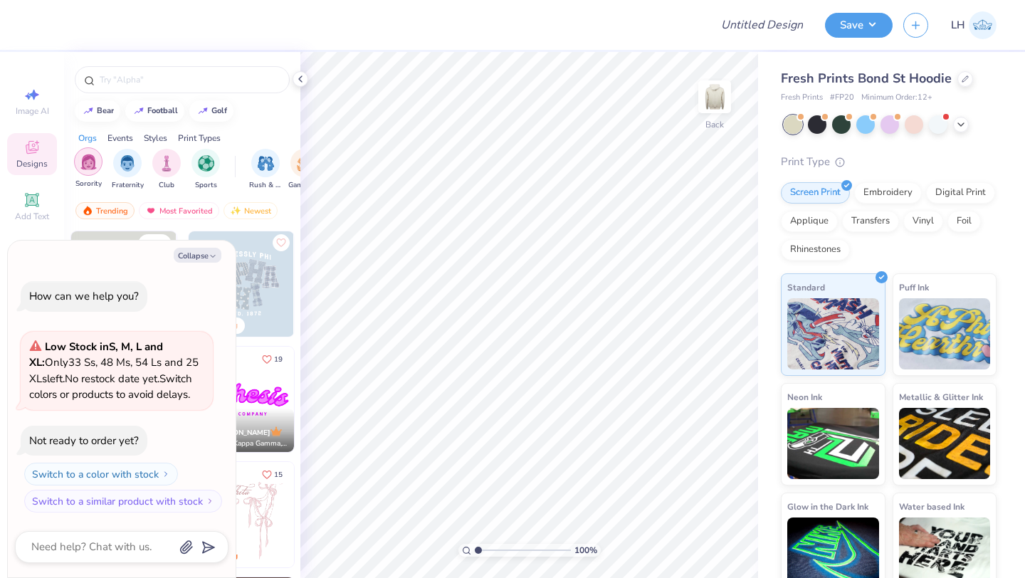
click at [84, 169] on img "filter for Sorority" at bounding box center [88, 162] width 16 height 16
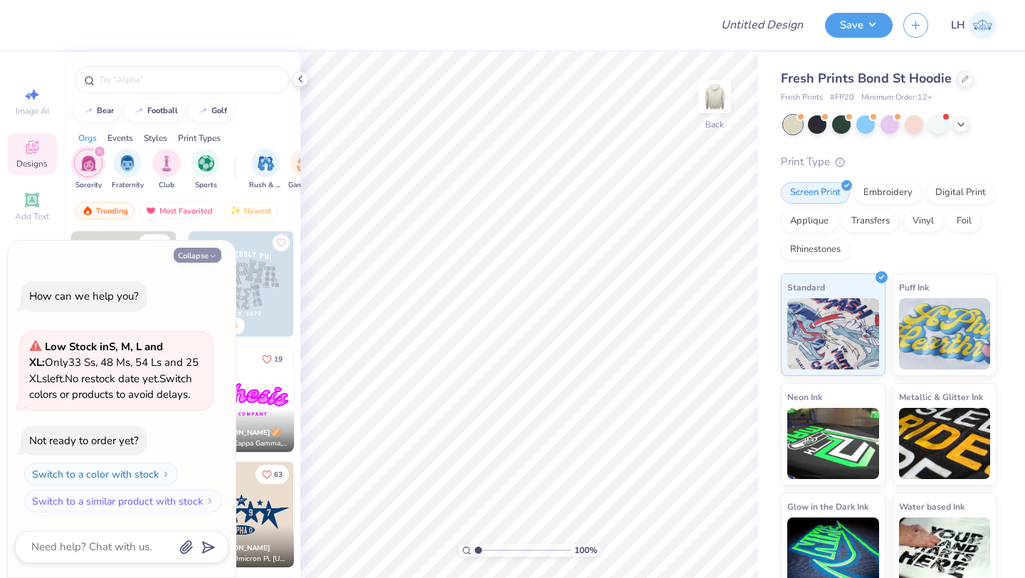
click at [194, 253] on button "Collapse" at bounding box center [198, 255] width 48 height 15
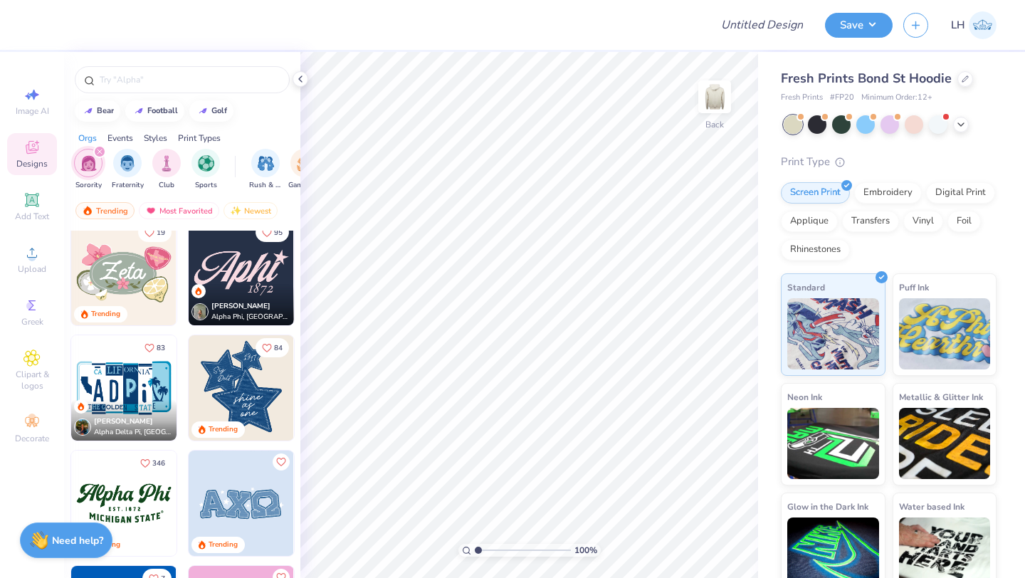
scroll to position [807, 0]
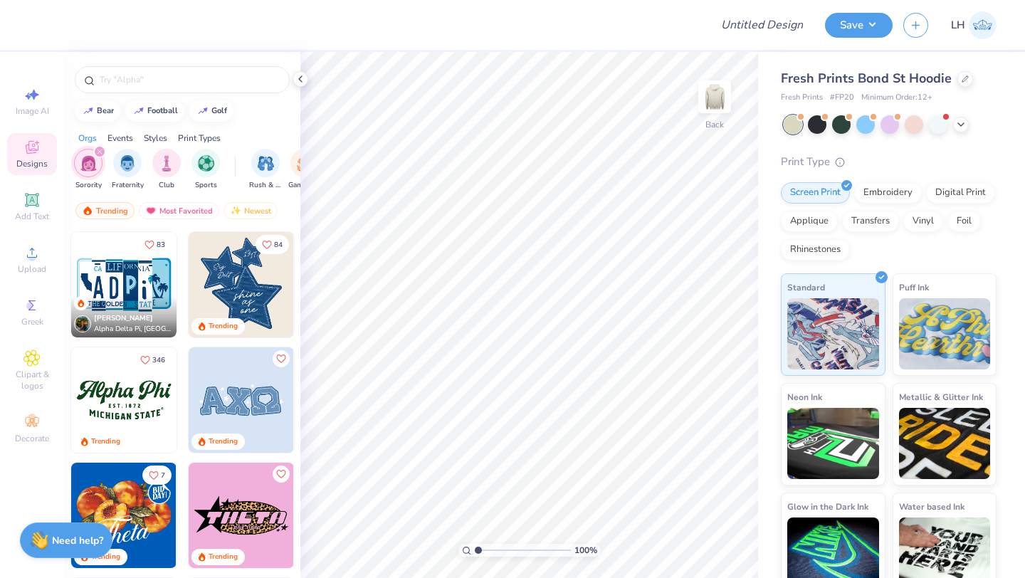
click at [244, 403] on img at bounding box center [241, 399] width 105 height 105
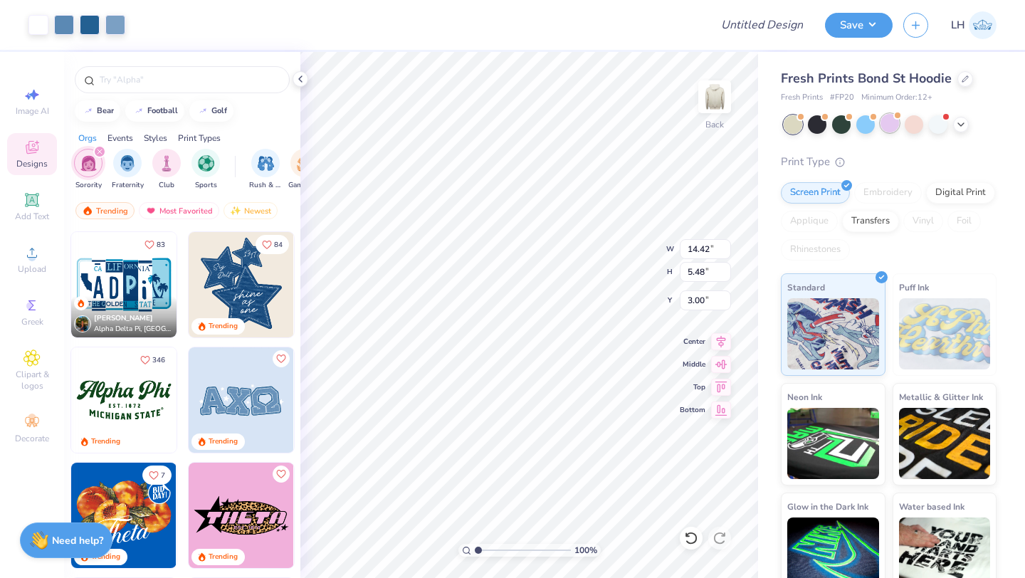
click at [895, 128] on div at bounding box center [890, 123] width 19 height 19
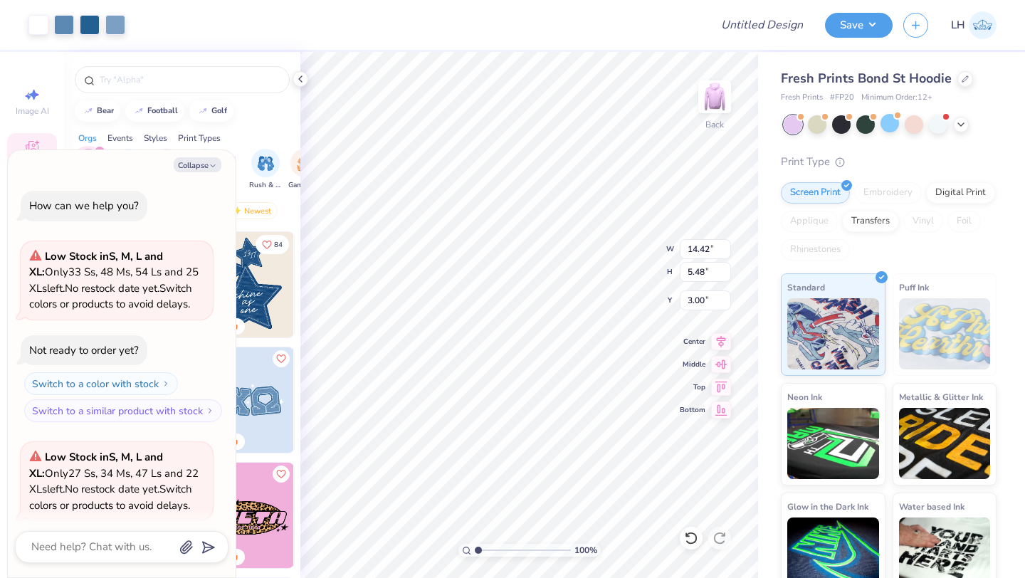
scroll to position [110, 0]
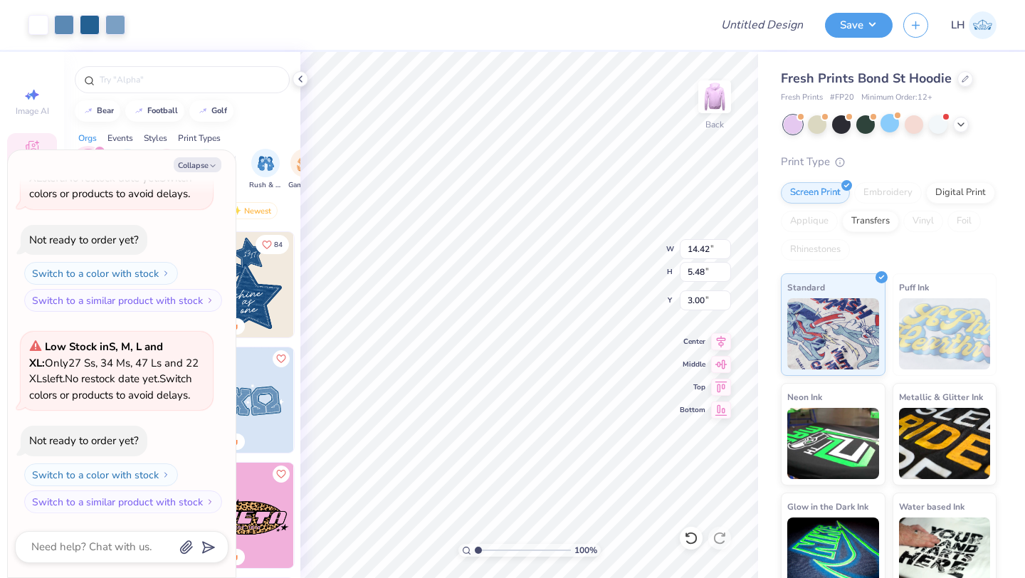
click at [771, 168] on div "Fresh Prints Bond St Hoodie Fresh Prints # FP20 Minimum Order: 12 + Print Type …" at bounding box center [891, 323] width 267 height 543
type textarea "x"
type input "13.46"
type input "5.12"
type textarea "x"
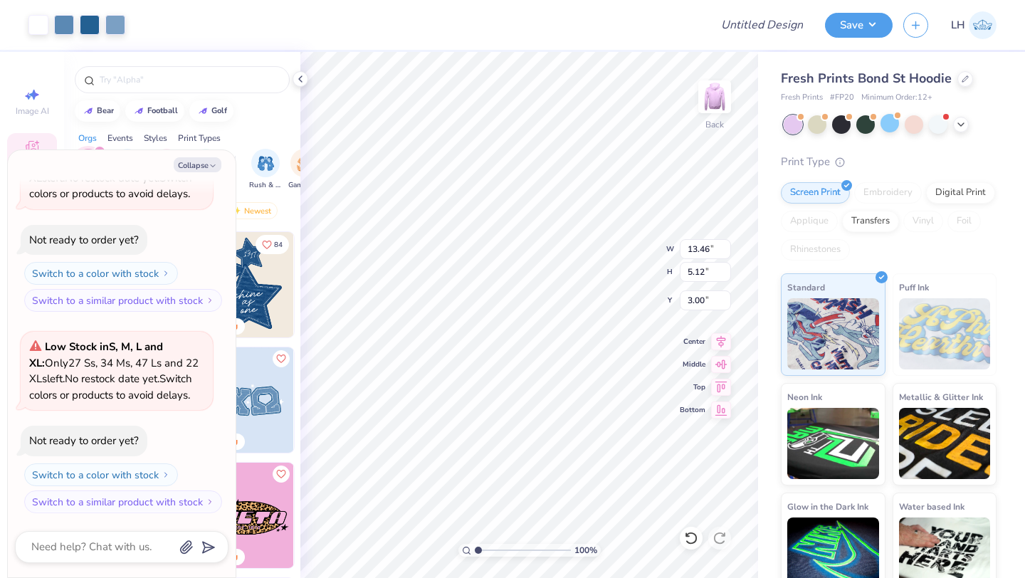
type input "11.88"
type input "4.52"
click at [918, 118] on div at bounding box center [914, 123] width 19 height 19
click at [888, 120] on div at bounding box center [890, 123] width 19 height 19
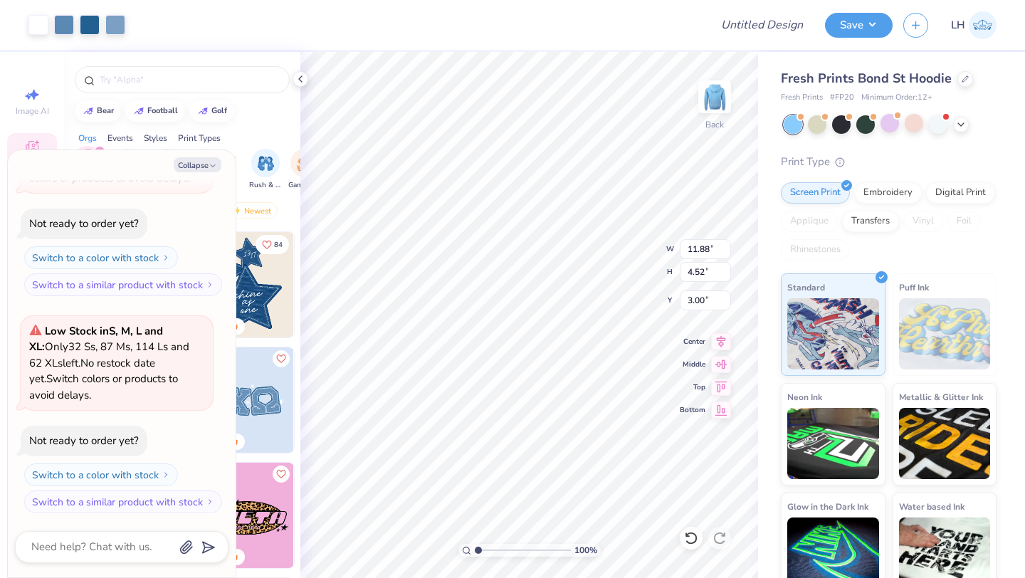
click at [275, 283] on img at bounding box center [241, 284] width 105 height 105
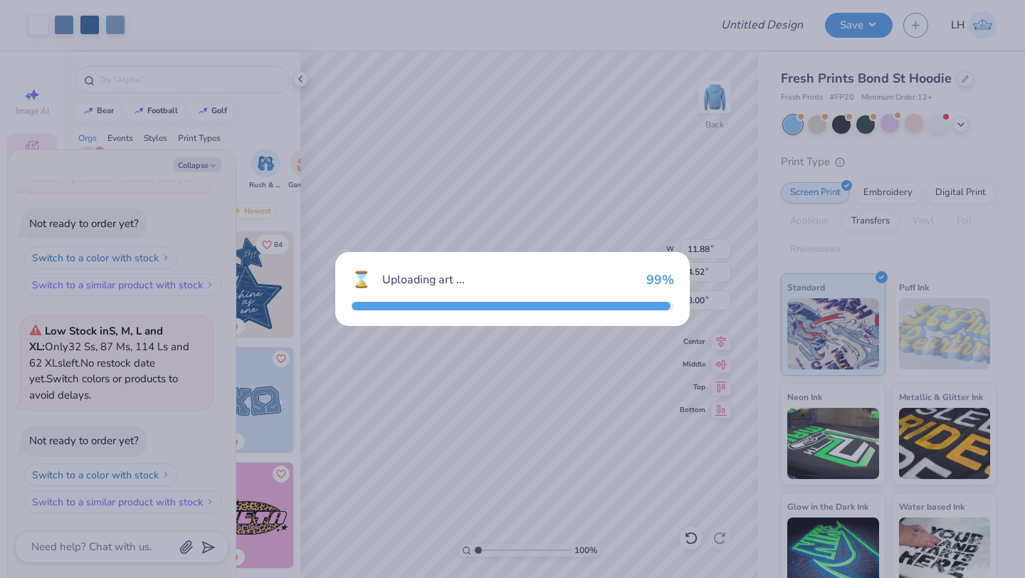
type textarea "x"
type input "9.39"
type input "10.96"
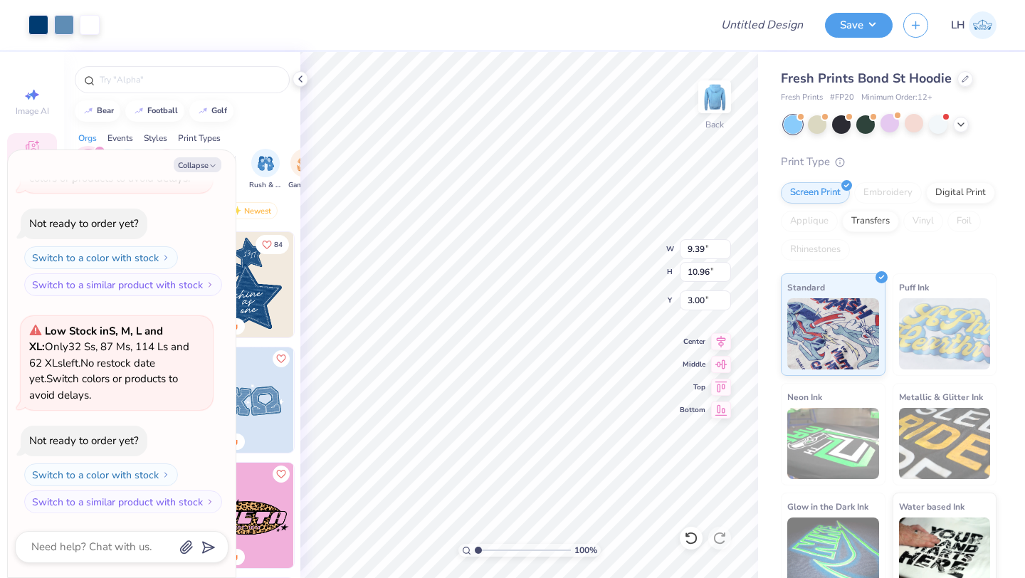
type textarea "x"
type input "11.88"
type input "4.52"
type textarea "x"
type input "8.71"
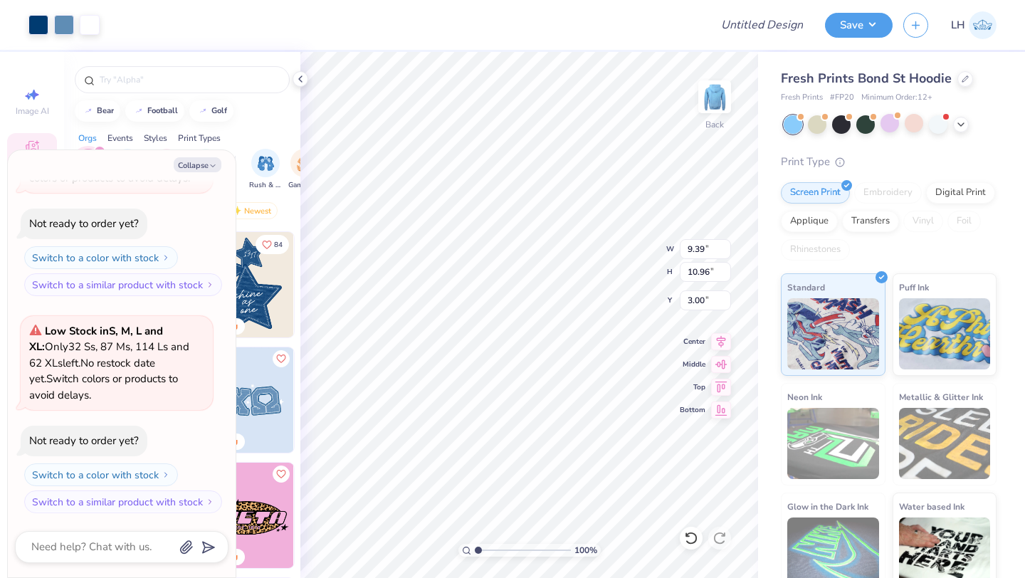
type input "10.17"
type textarea "x"
type input "5.04"
type input "5.88"
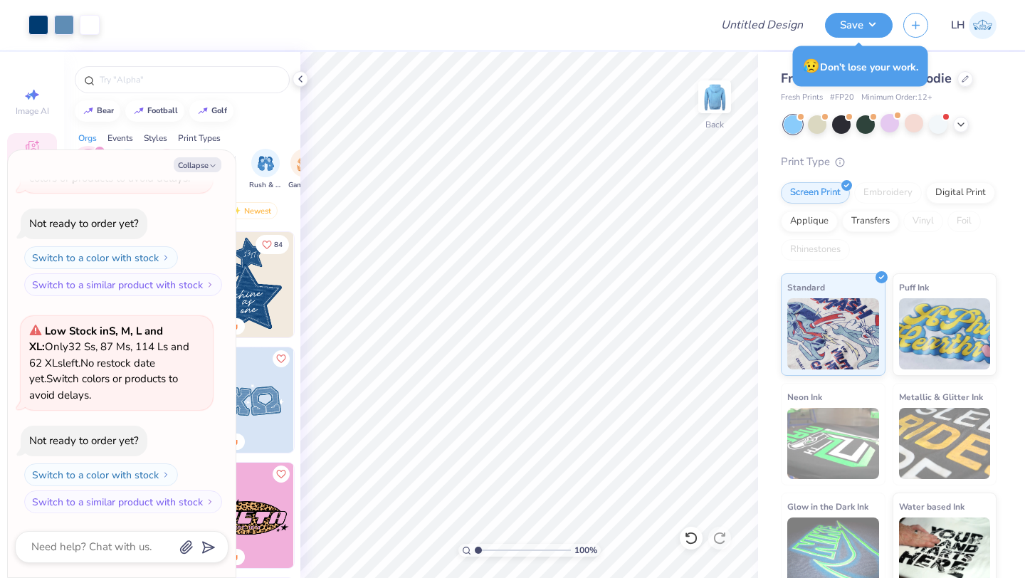
type textarea "x"
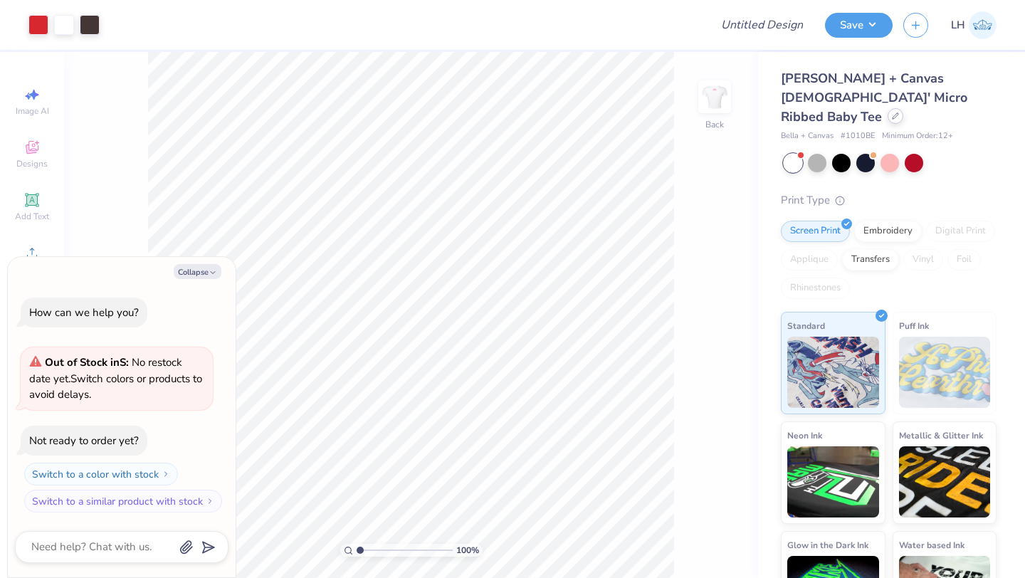
click at [888, 108] on div at bounding box center [896, 116] width 16 height 16
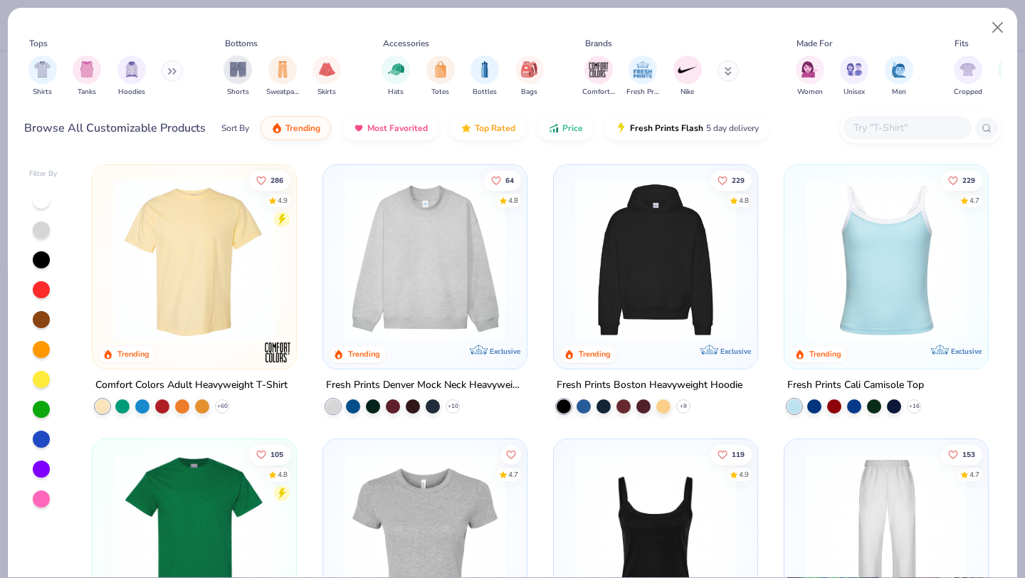
click at [457, 241] on img at bounding box center [424, 259] width 175 height 161
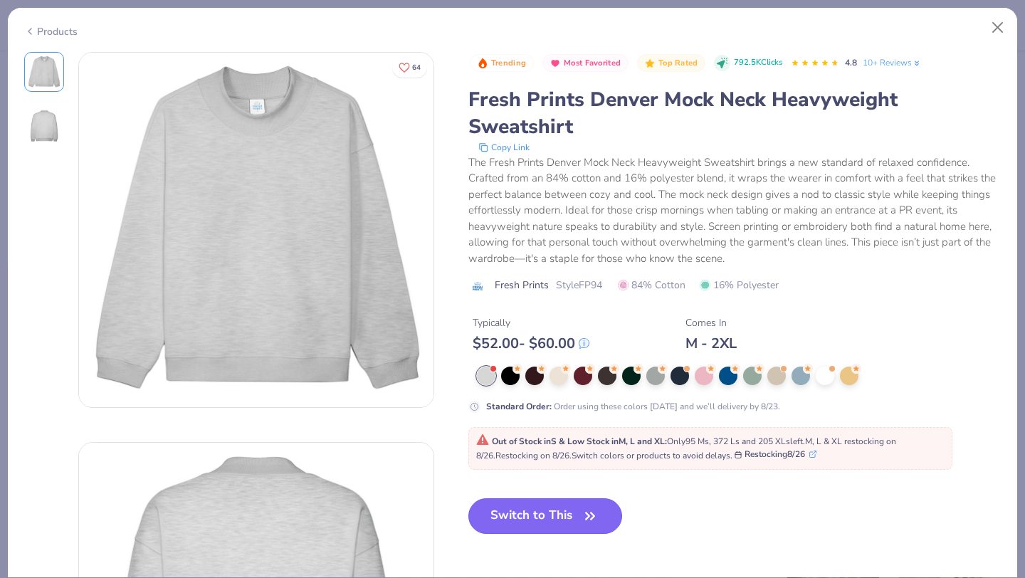
click at [495, 518] on button "Switch to This" at bounding box center [545, 516] width 154 height 36
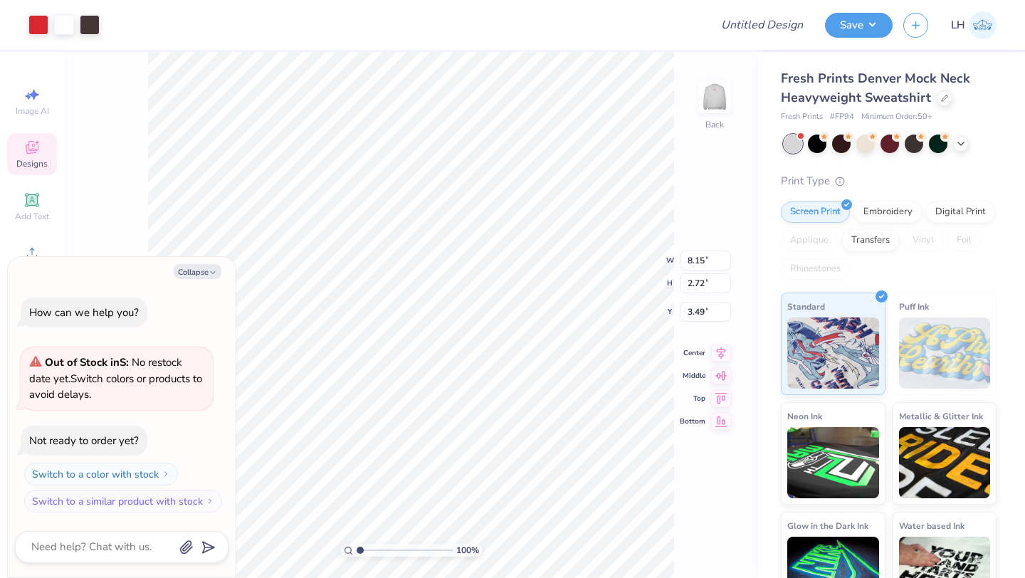
type textarea "x"
type input "1.64"
click at [212, 271] on icon "button" at bounding box center [213, 272] width 9 height 9
type textarea "x"
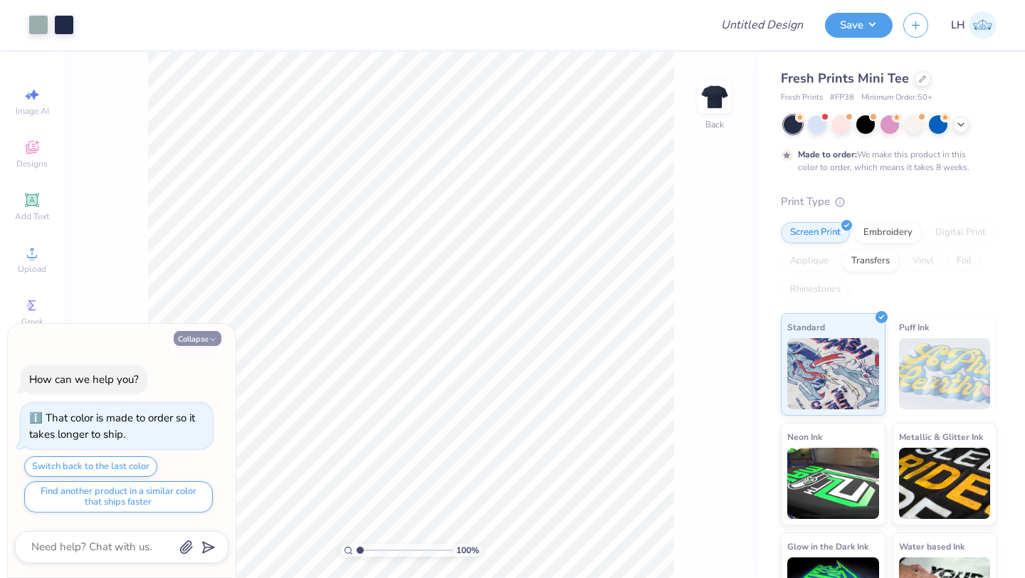
click at [189, 340] on button "Collapse" at bounding box center [198, 338] width 48 height 15
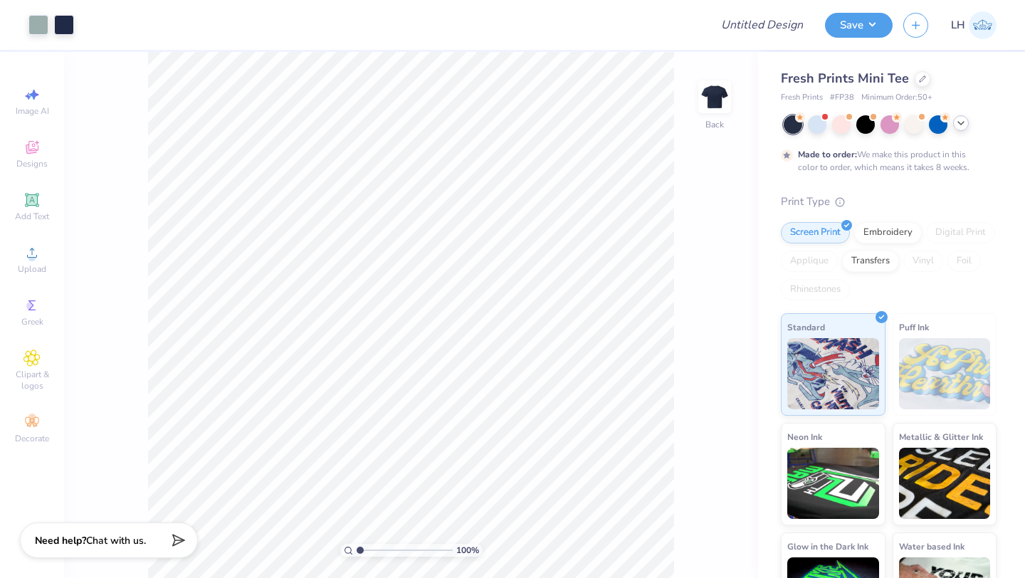
click at [964, 128] on icon at bounding box center [960, 122] width 11 height 11
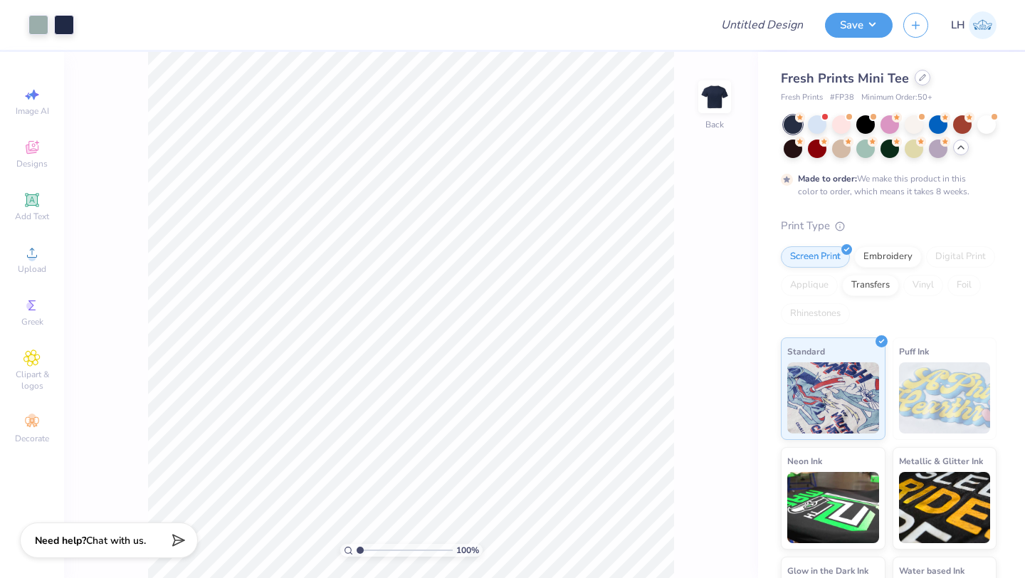
click at [920, 77] on icon at bounding box center [923, 78] width 6 height 6
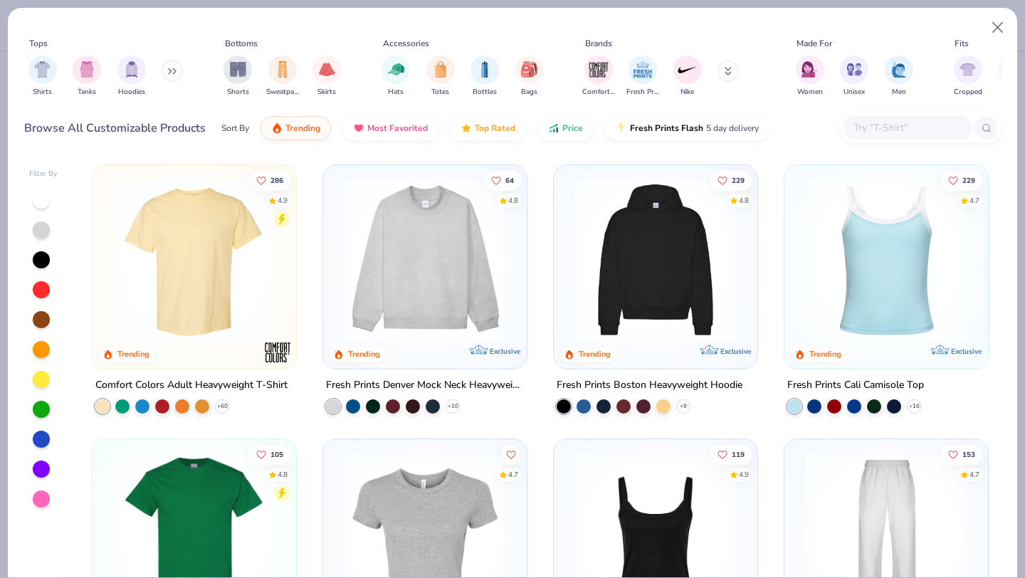
click at [439, 302] on img at bounding box center [424, 259] width 175 height 161
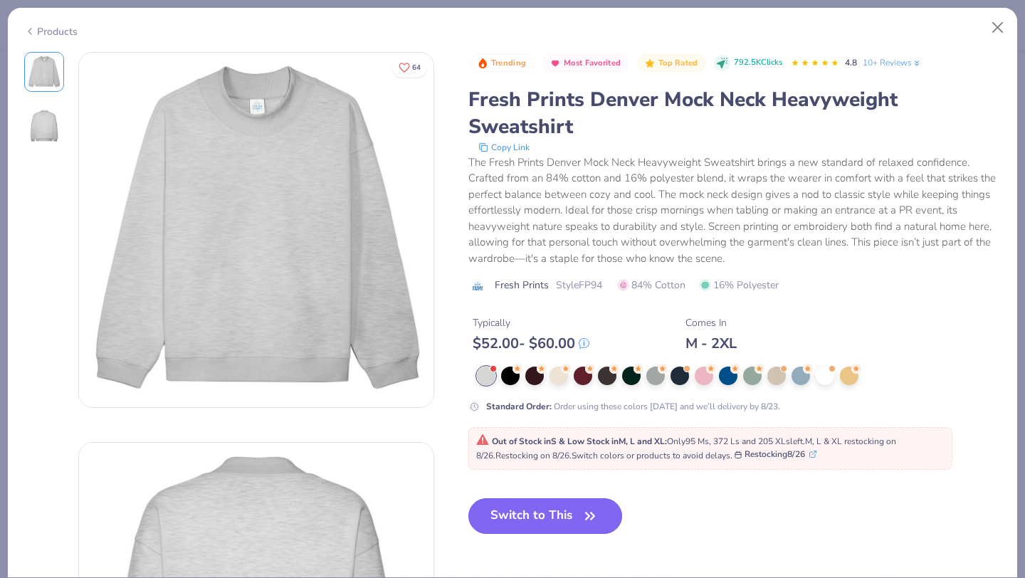
click at [545, 518] on button "Switch to This" at bounding box center [545, 516] width 154 height 36
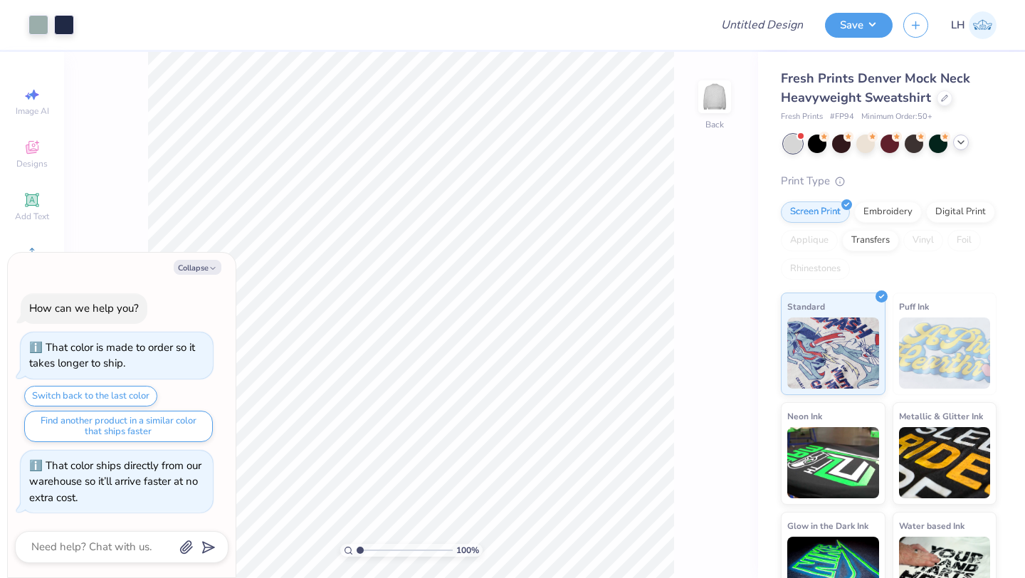
click at [962, 144] on icon at bounding box center [960, 142] width 11 height 11
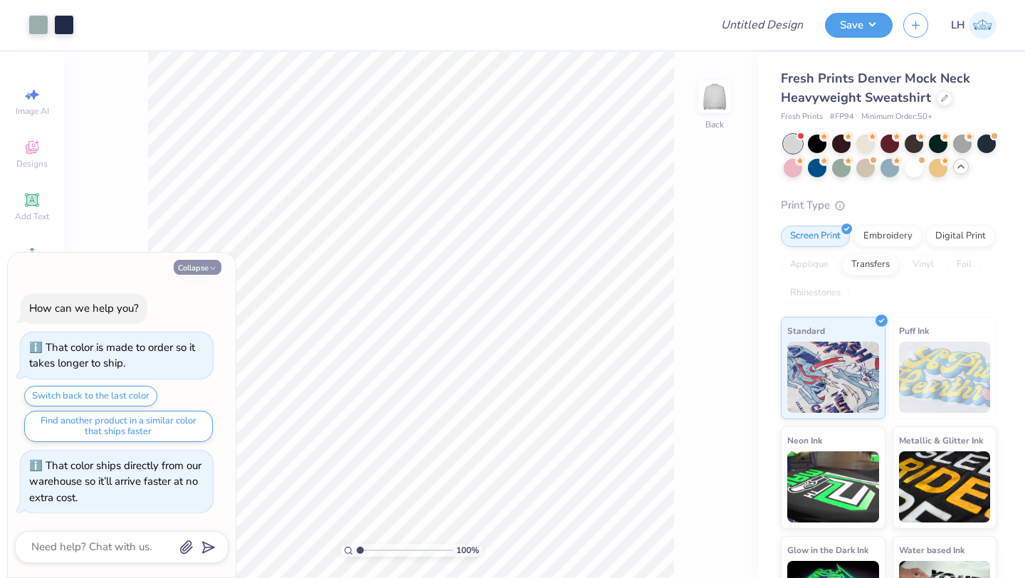
click at [209, 269] on icon "button" at bounding box center [213, 268] width 9 height 9
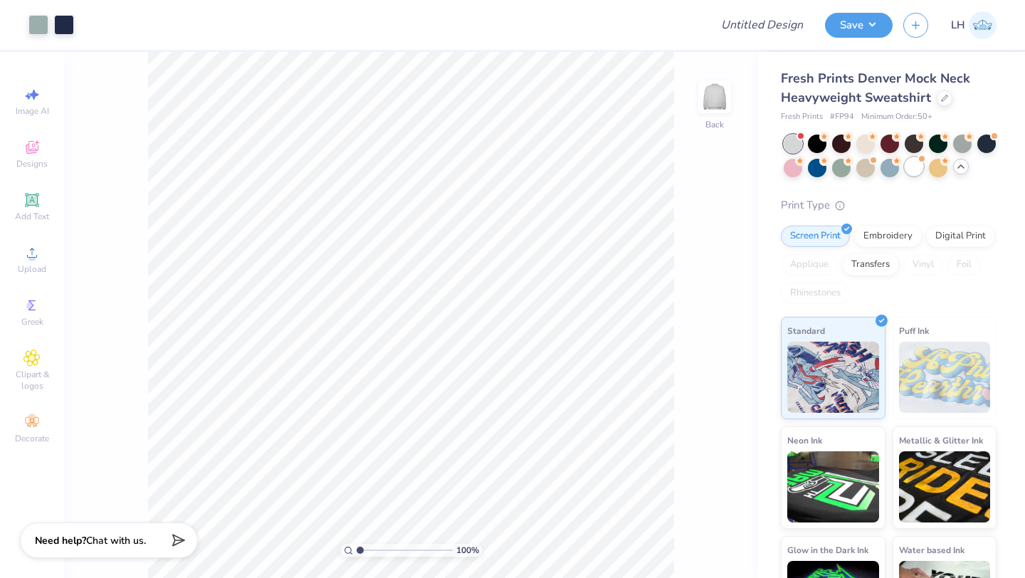
click at [914, 170] on div at bounding box center [914, 166] width 19 height 19
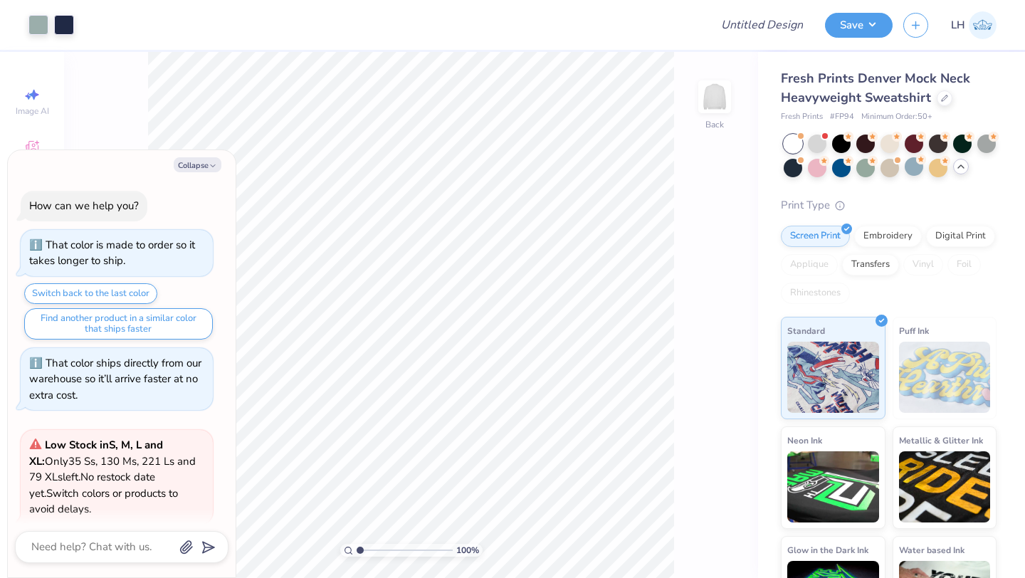
scroll to position [115, 0]
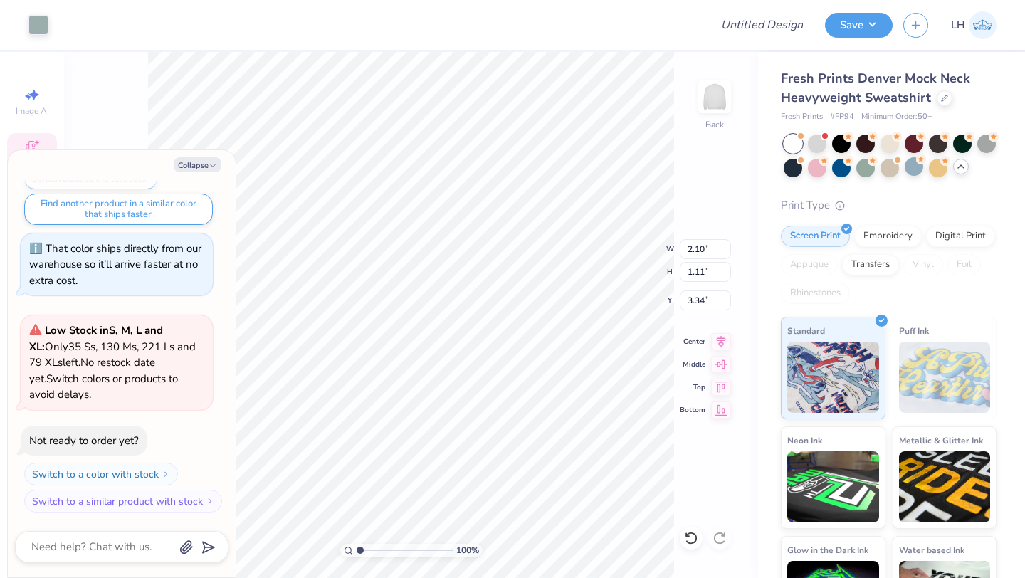
type textarea "x"
type input "8.00"
type input "3.45"
type input "2.80"
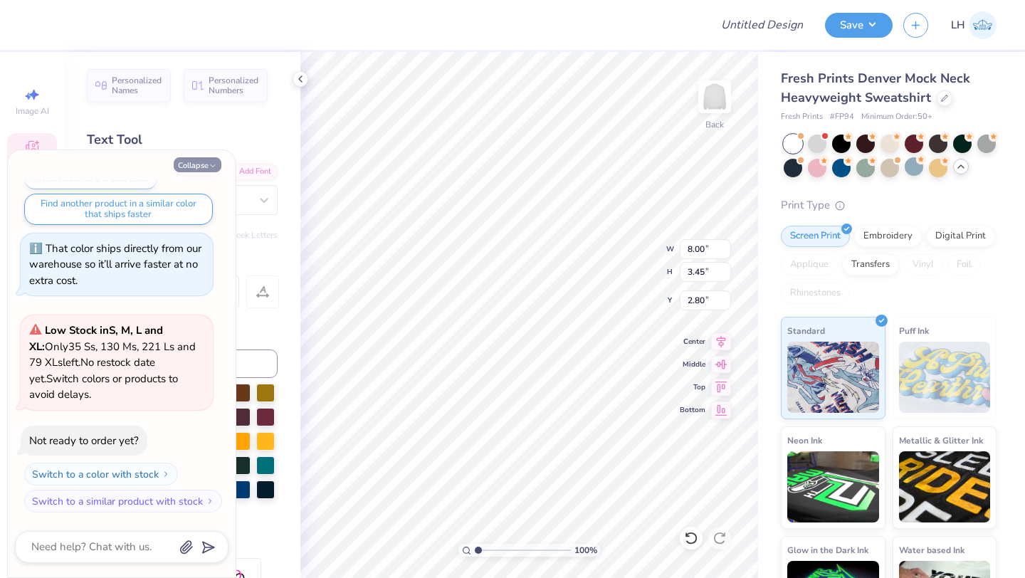
click at [209, 170] on icon "button" at bounding box center [213, 166] width 9 height 9
type textarea "x"
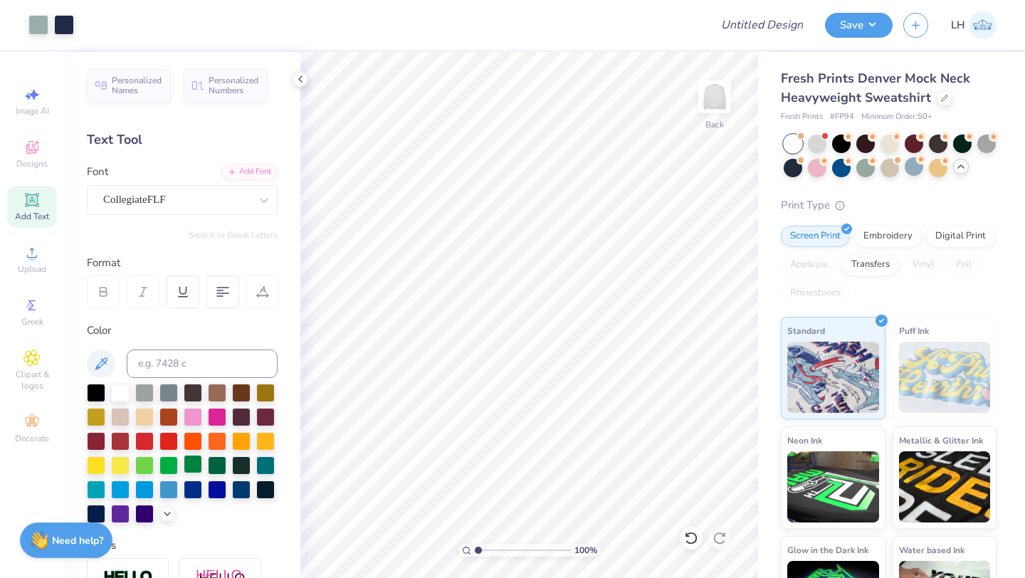
click at [191, 462] on div at bounding box center [193, 464] width 19 height 19
click at [216, 463] on div at bounding box center [217, 464] width 19 height 19
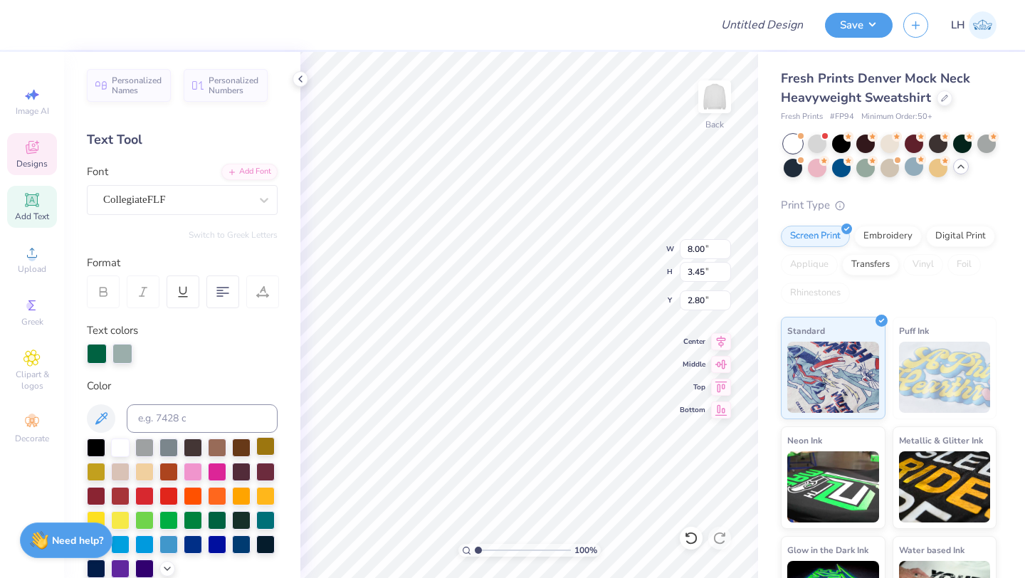
type input "8.00"
type input "3.45"
type input "2.80"
click at [219, 526] on div at bounding box center [217, 519] width 19 height 19
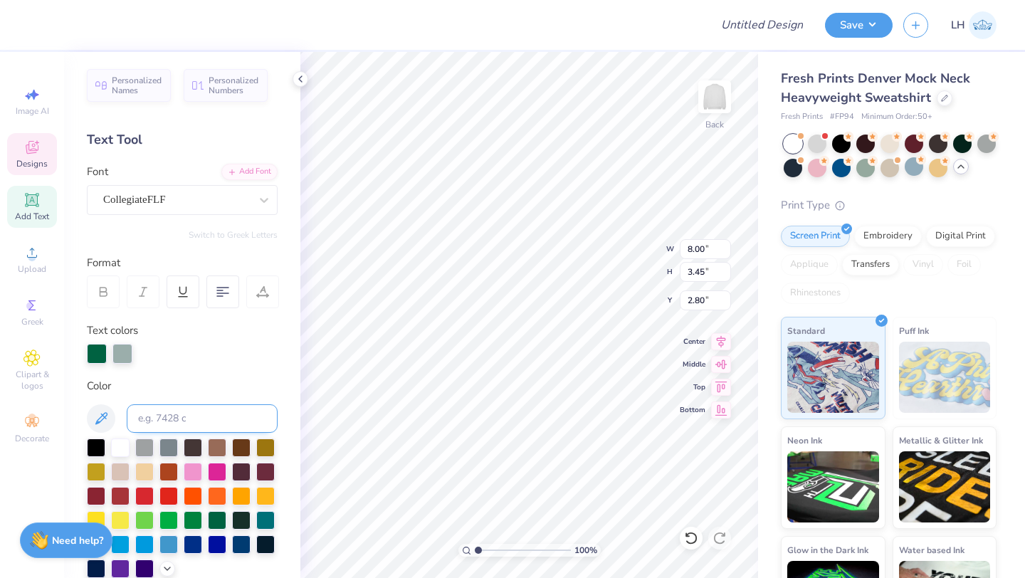
type input "1.30"
type input "0.66"
type input "3.56"
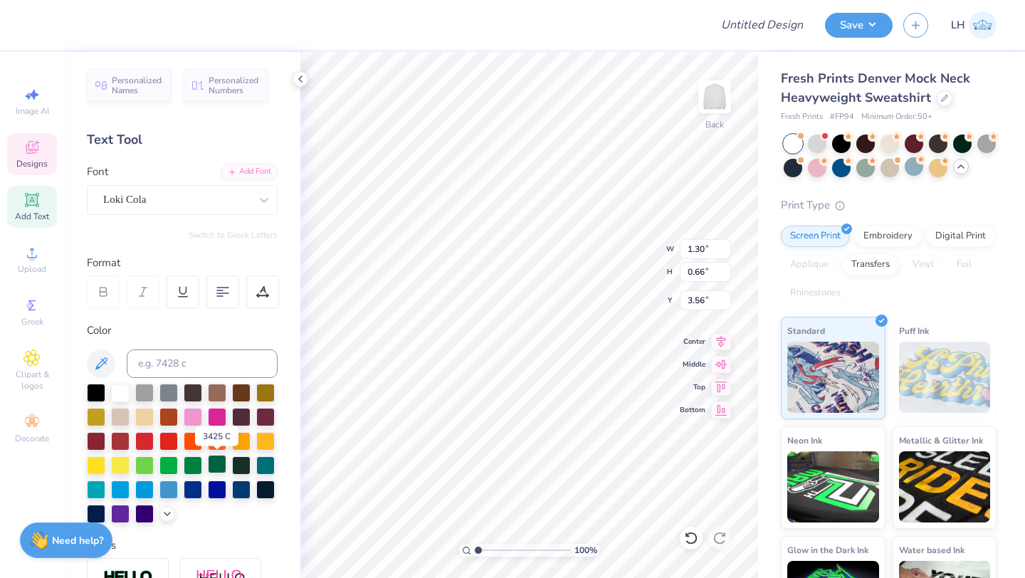
click at [218, 466] on div at bounding box center [217, 464] width 19 height 19
click at [122, 391] on div at bounding box center [120, 391] width 19 height 19
click at [220, 465] on div at bounding box center [217, 464] width 19 height 19
type input "1.30"
type input "0.66"
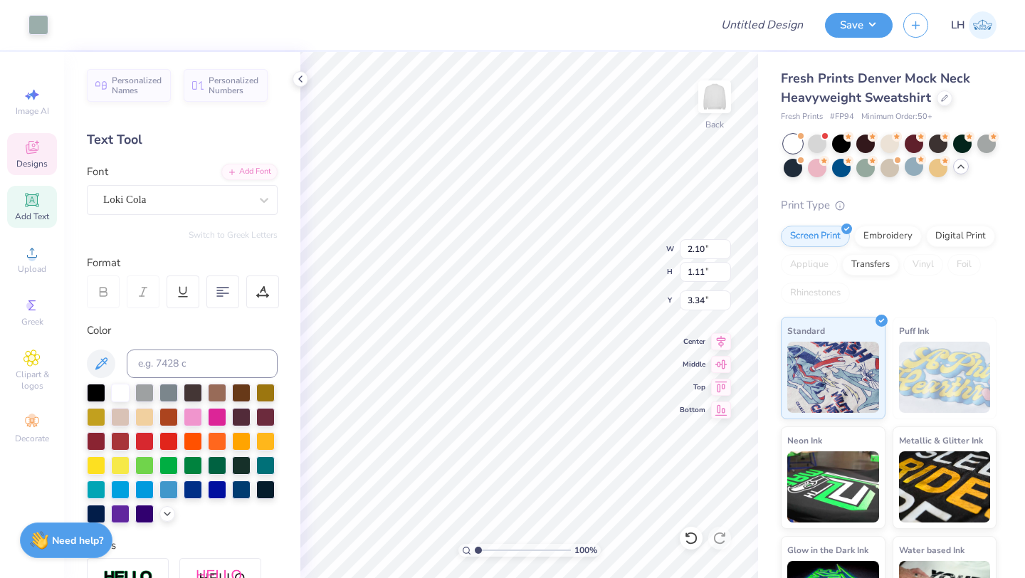
type input "3.56"
type input "2.10"
type input "1.11"
type input "3.34"
click at [219, 463] on div at bounding box center [217, 464] width 19 height 19
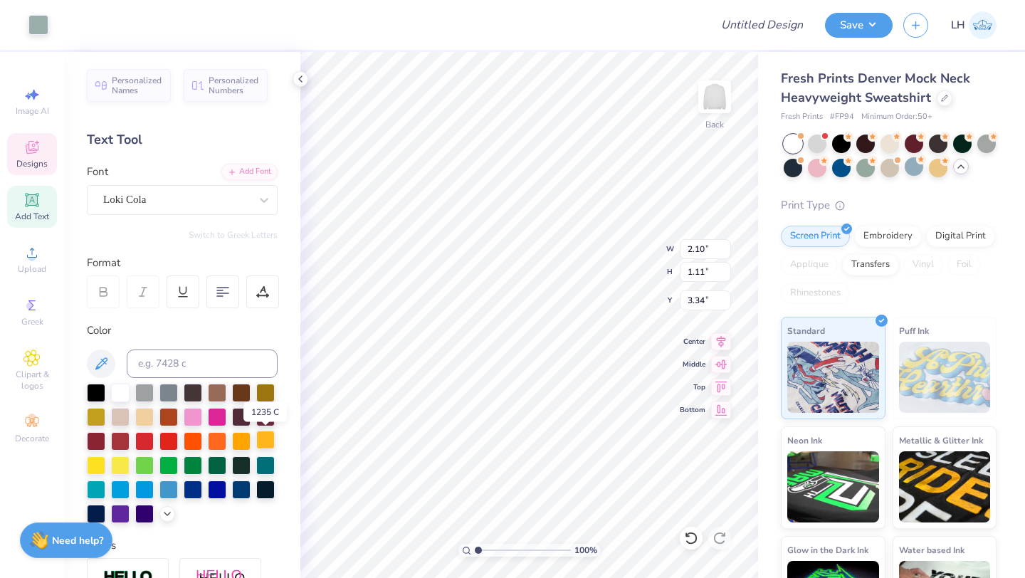
click at [275, 439] on div at bounding box center [265, 440] width 19 height 19
click at [93, 387] on div at bounding box center [96, 391] width 19 height 19
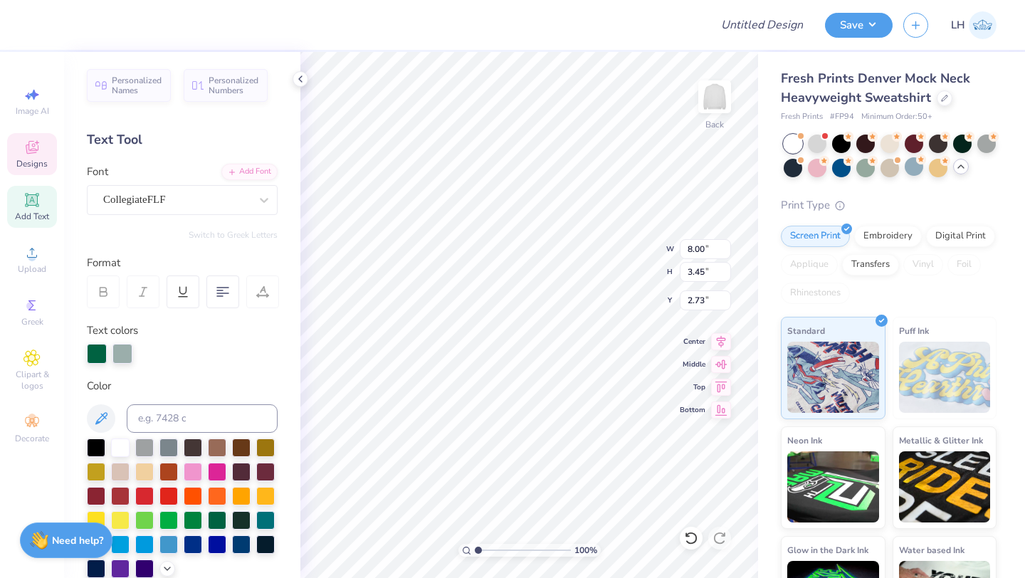
type input "10.30"
type input "4.44"
type input "12.54"
type input "5.40"
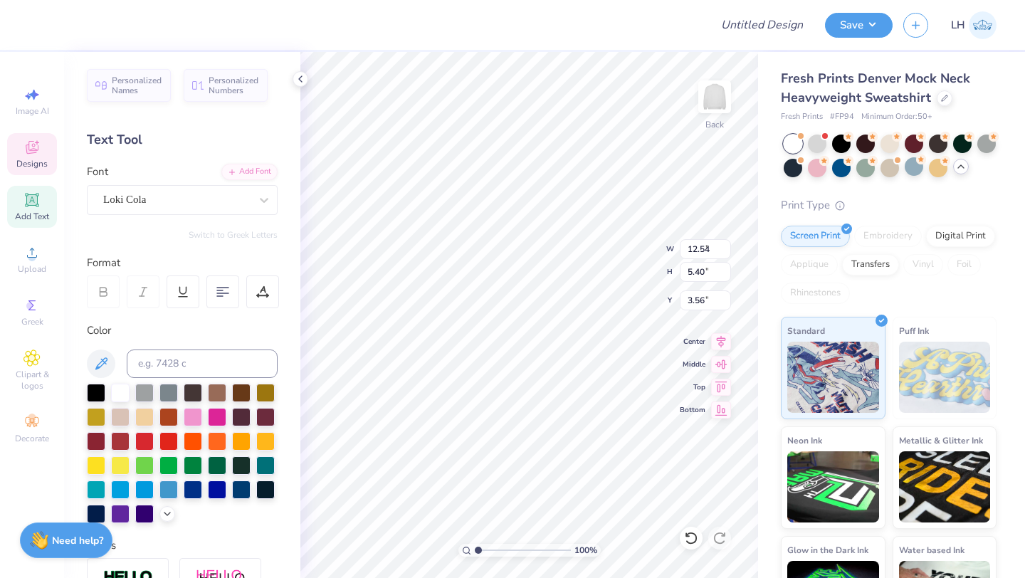
type input "1.30"
type input "0.66"
type input "3.56"
type input "2.10"
type input "1.11"
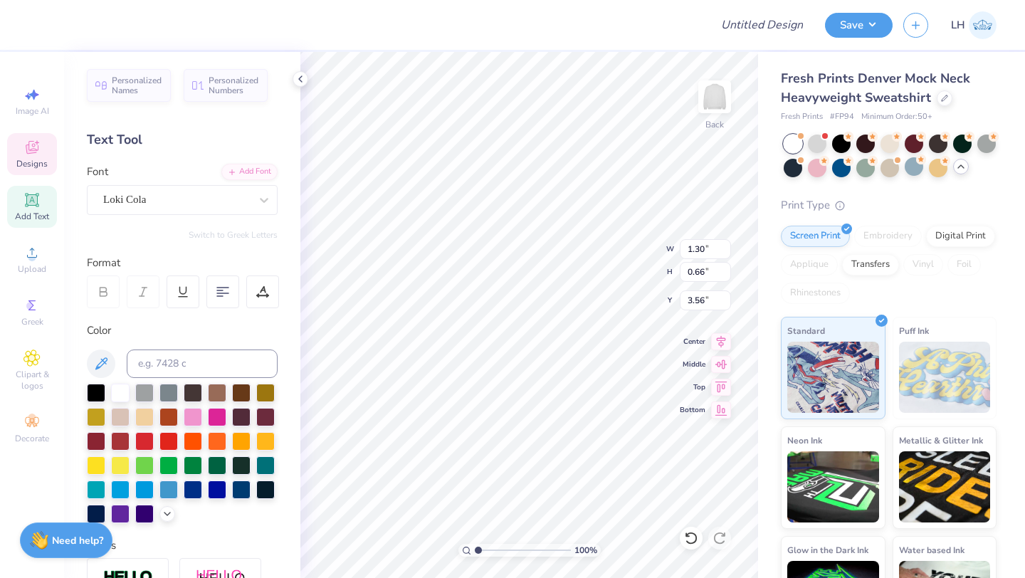
type input "3.34"
type input "2.45"
type input "1.29"
type input "2.99"
type input "1.58"
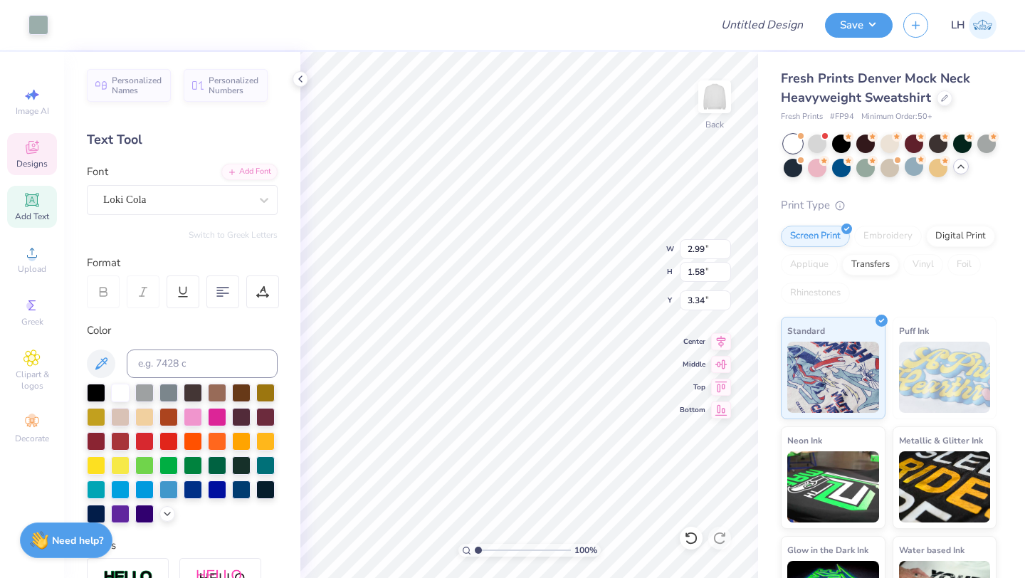
type input "3.89"
type input "1.30"
type input "0.66"
type input "4.27"
type input "2.99"
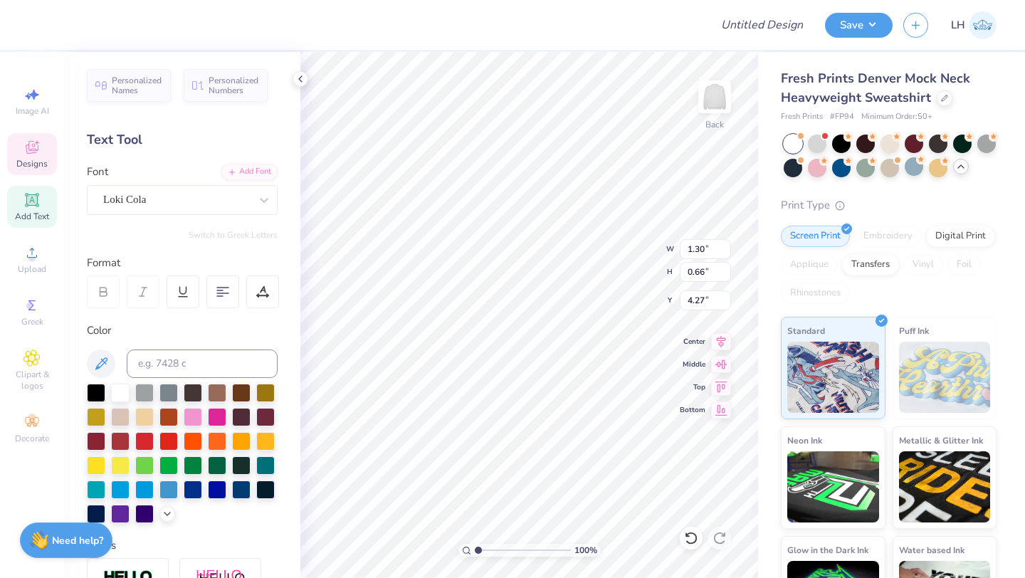
type input "1.58"
type input "3.89"
click at [211, 465] on div at bounding box center [217, 464] width 19 height 19
type input "1.30"
type input "0.66"
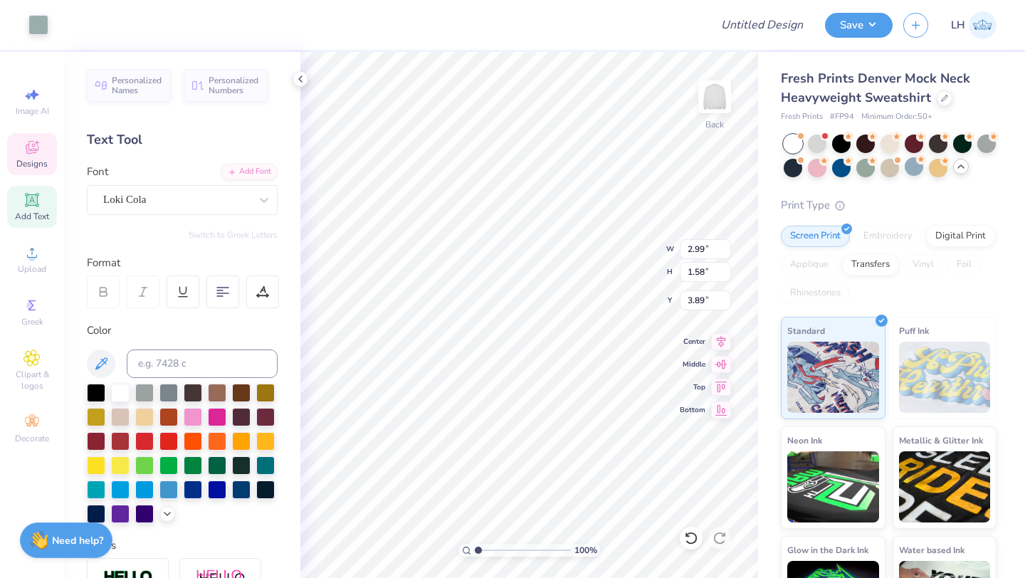
type input "4.27"
click at [93, 389] on div at bounding box center [96, 391] width 19 height 19
type input "2.99"
type input "1.58"
click at [220, 463] on div at bounding box center [217, 464] width 19 height 19
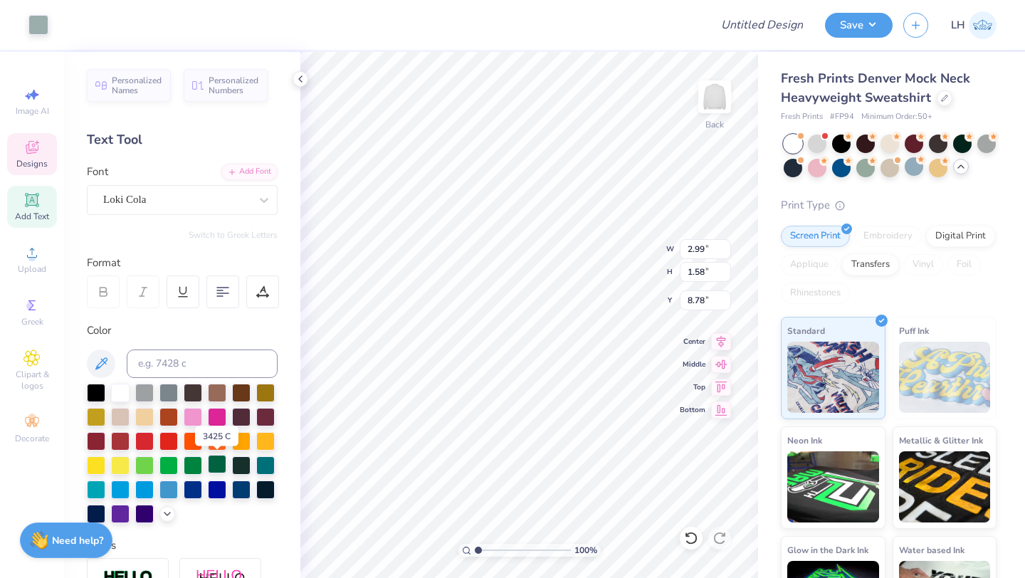
click at [220, 463] on div at bounding box center [217, 464] width 19 height 19
click at [243, 460] on div at bounding box center [241, 464] width 19 height 19
click at [208, 455] on div at bounding box center [217, 464] width 19 height 19
click at [210, 455] on div at bounding box center [217, 464] width 19 height 19
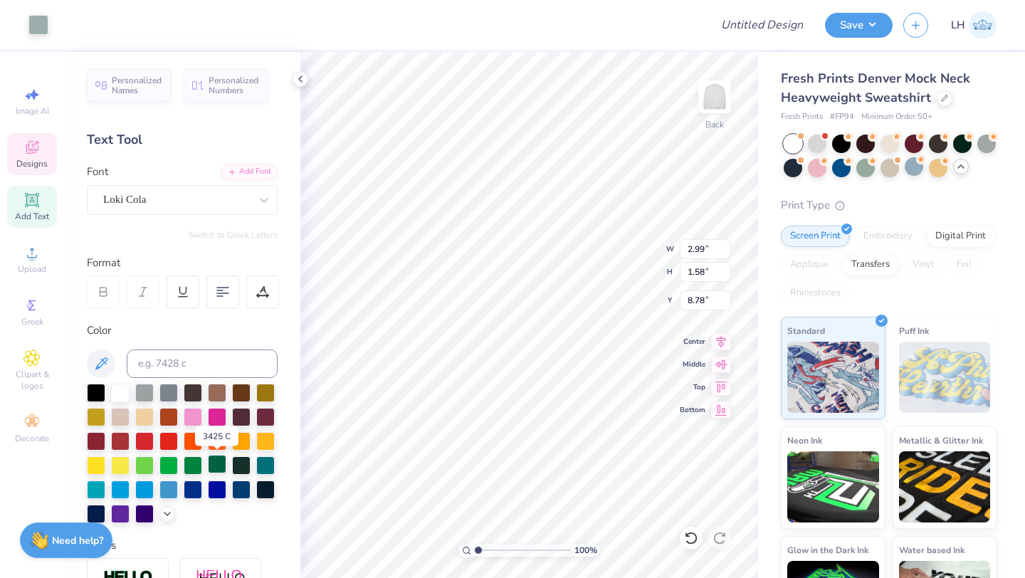
click at [210, 455] on div at bounding box center [217, 464] width 19 height 19
click at [220, 458] on div at bounding box center [217, 464] width 19 height 19
click at [195, 461] on div at bounding box center [193, 464] width 19 height 19
type input "3.82"
type input "0.24"
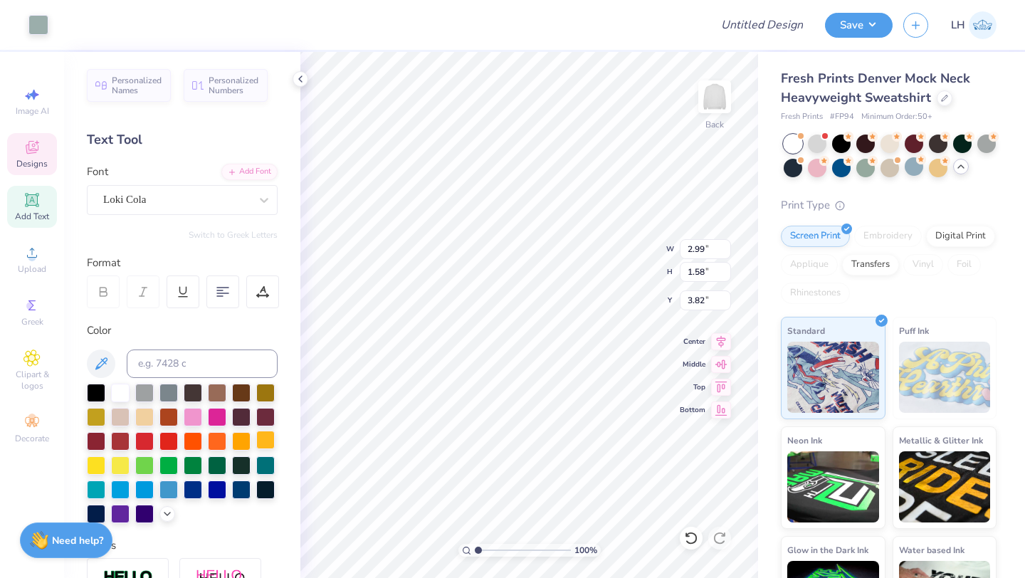
type input "0.76"
type input "4.27"
type input "12.54"
type input "5.40"
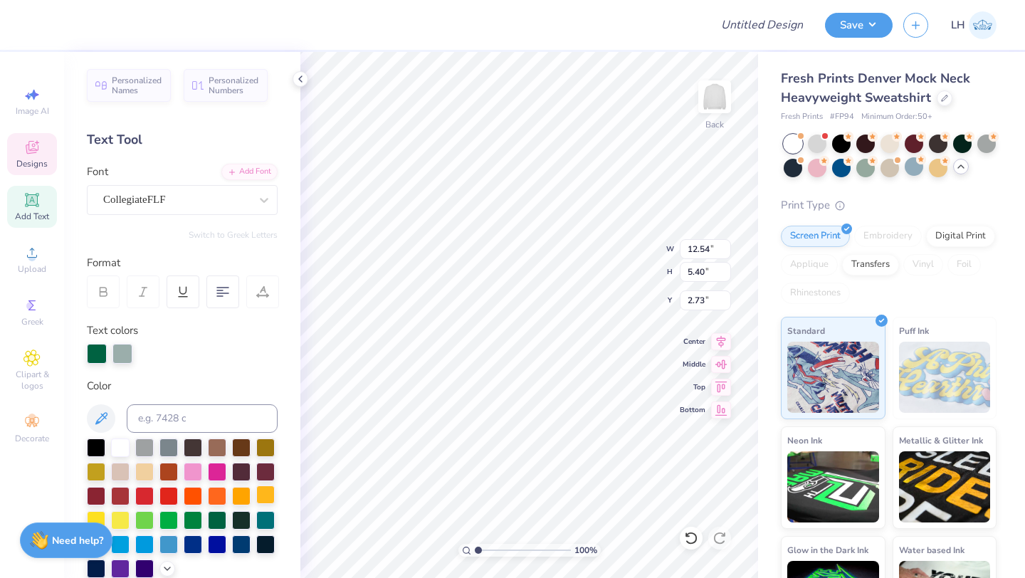
type input "2.70"
type input "0.24"
type input "0.76"
type input "4.17"
type input "2.17"
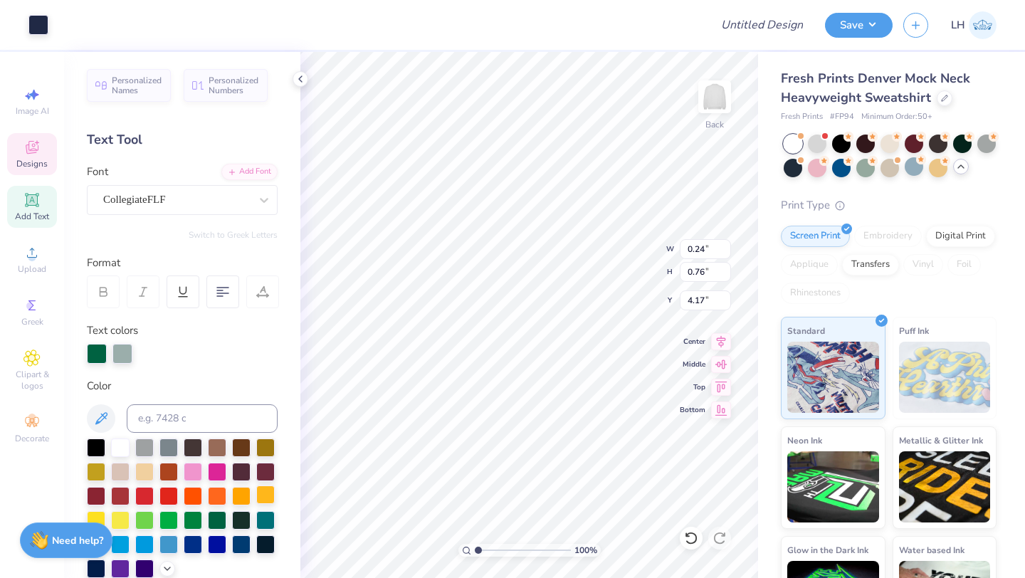
type input "1.18"
type input "4.02"
type input "2.24"
type input "1.25"
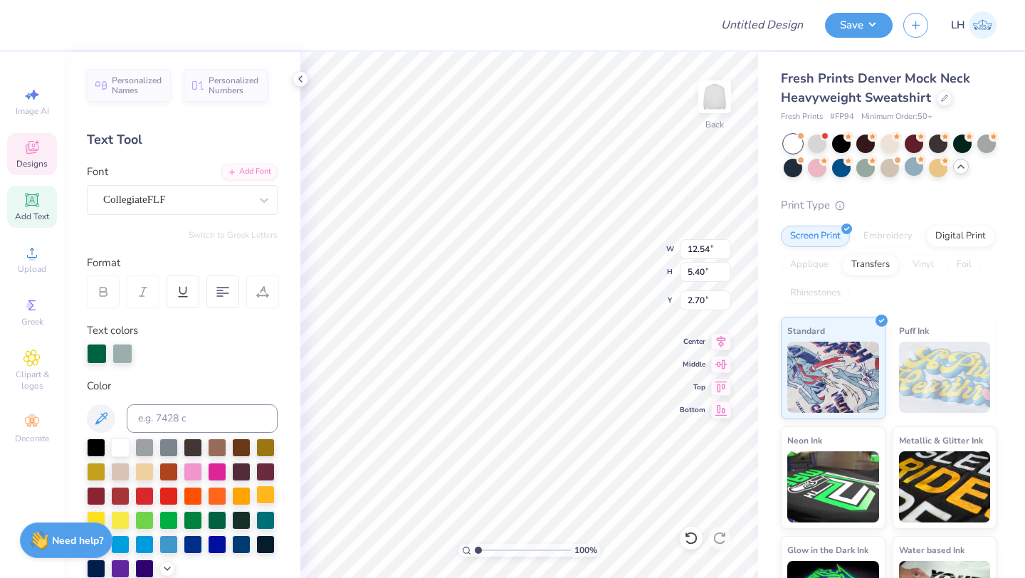
type input "3.27"
type input "12.54"
type input "5.40"
type input "2.70"
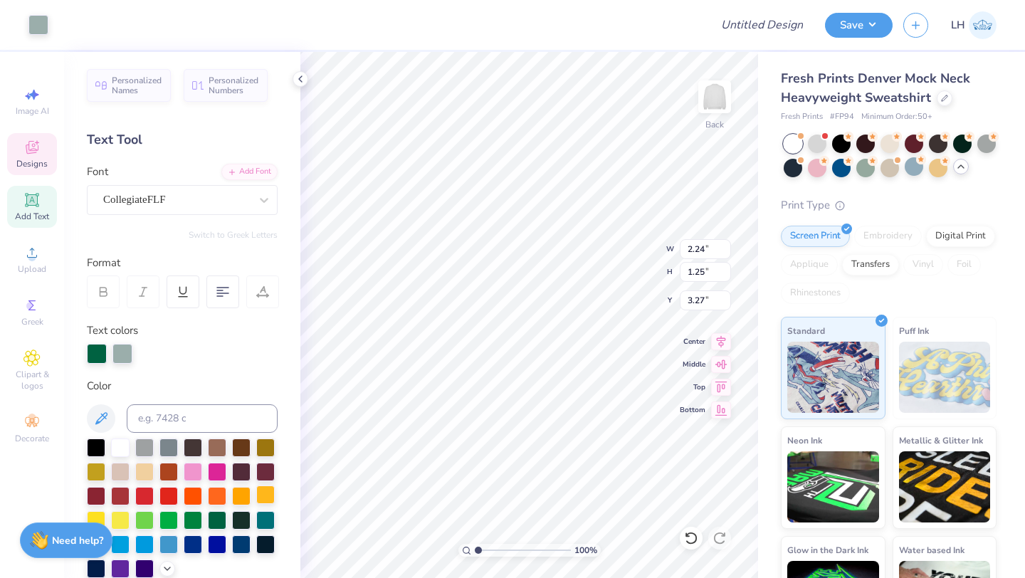
type input "3.98"
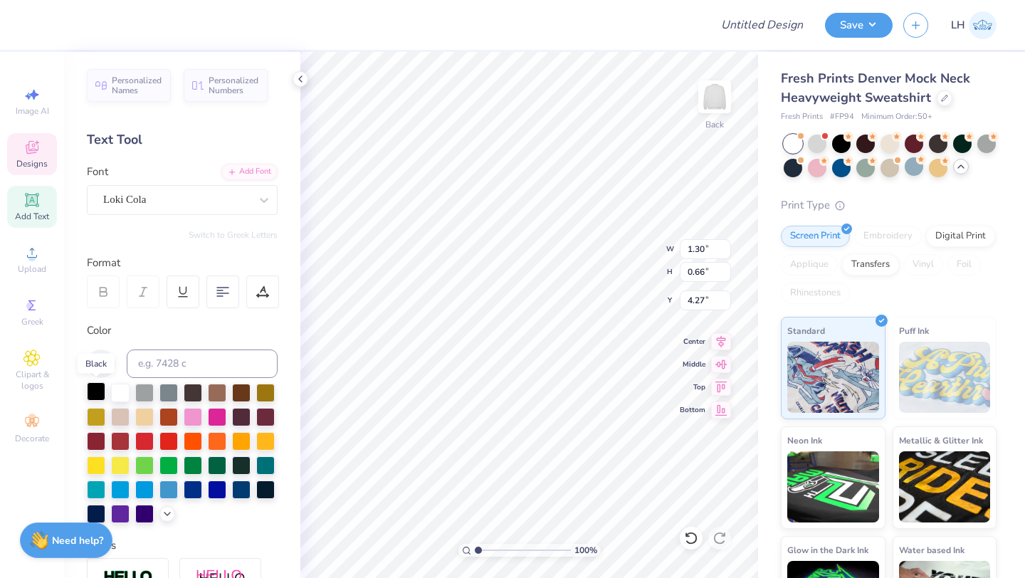
click at [90, 392] on div at bounding box center [96, 391] width 19 height 19
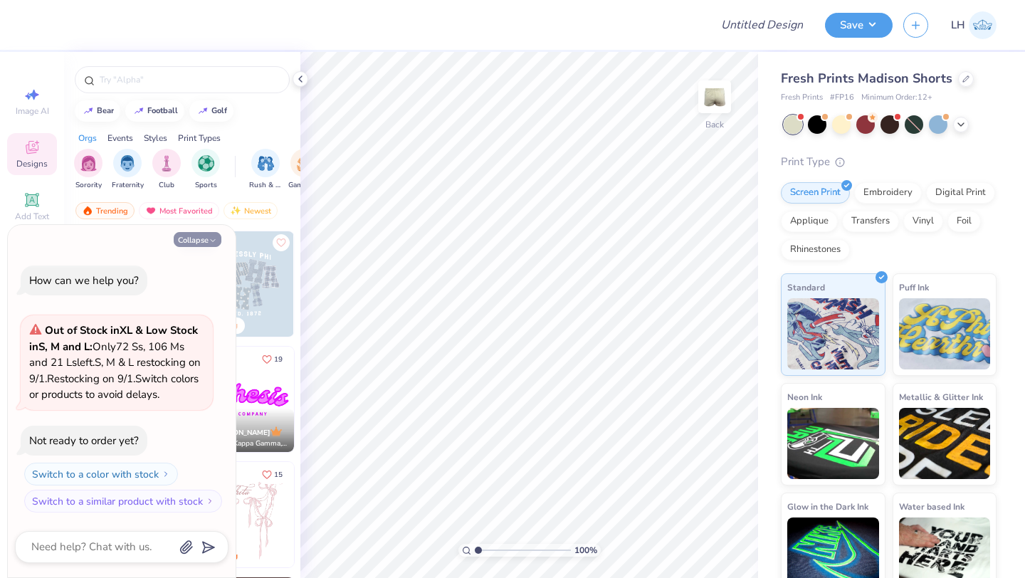
click at [201, 238] on button "Collapse" at bounding box center [198, 239] width 48 height 15
type textarea "x"
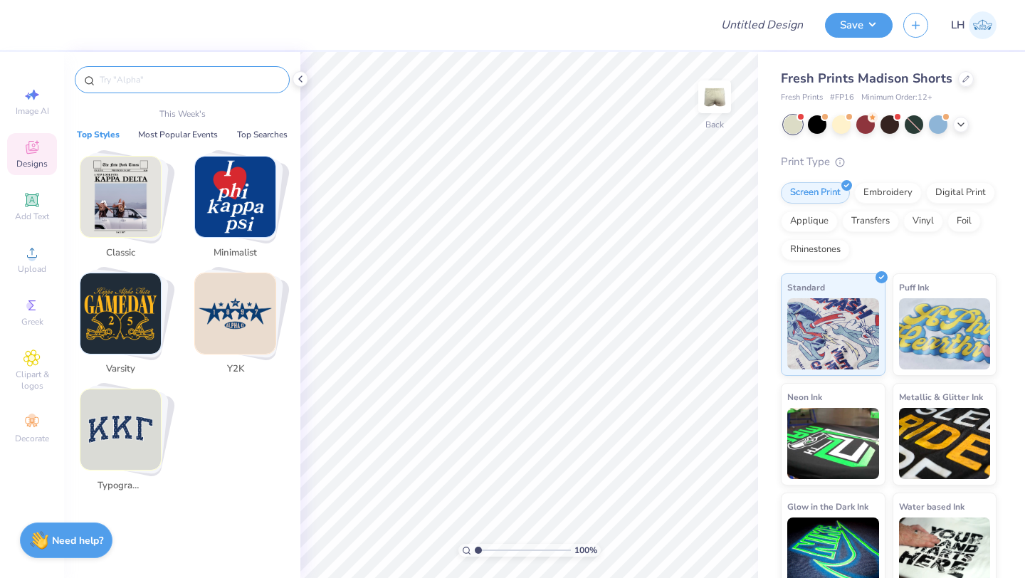
click at [140, 75] on input "text" at bounding box center [189, 80] width 182 height 14
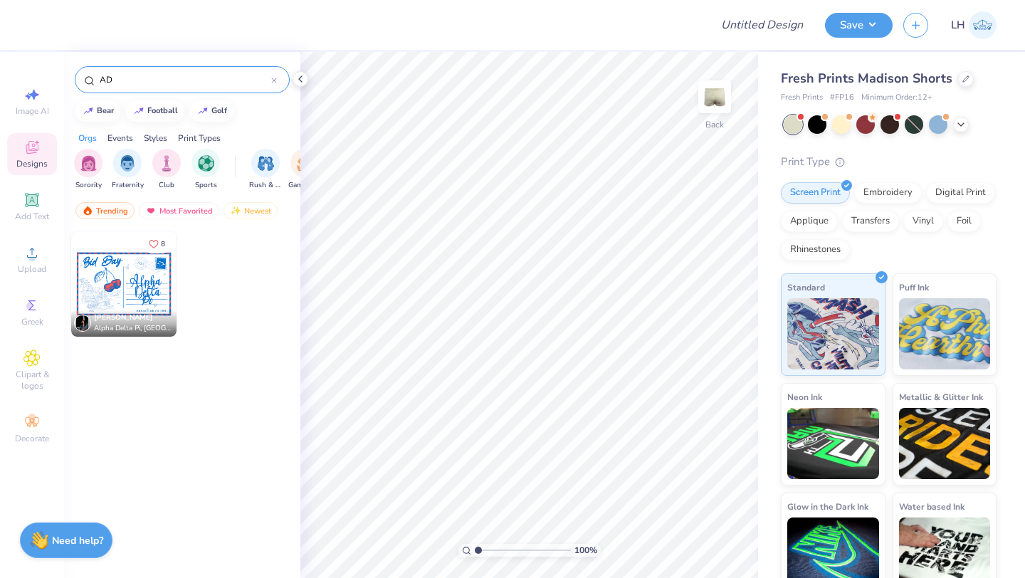
type input "A"
type input "cherry"
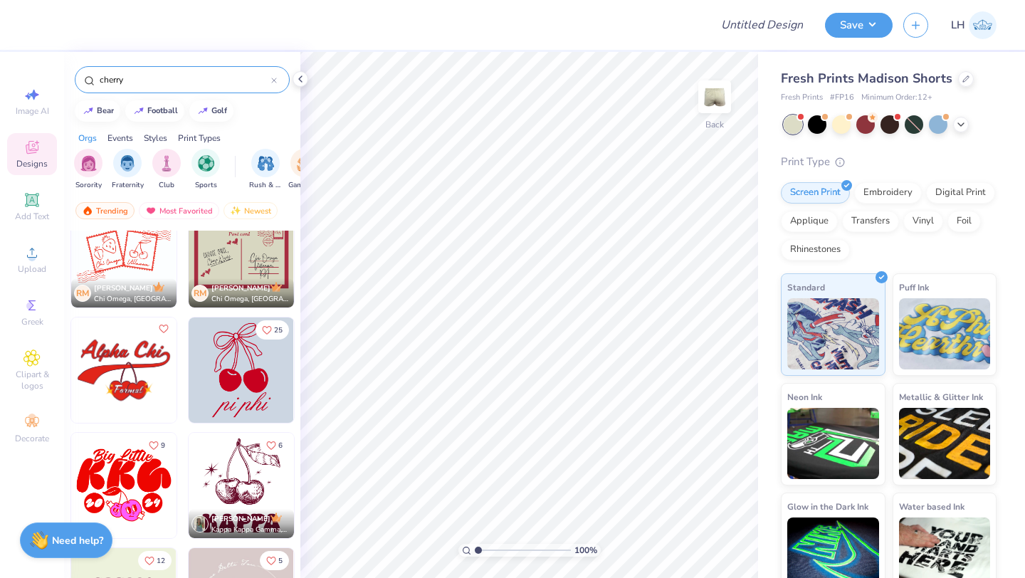
scroll to position [1765, 0]
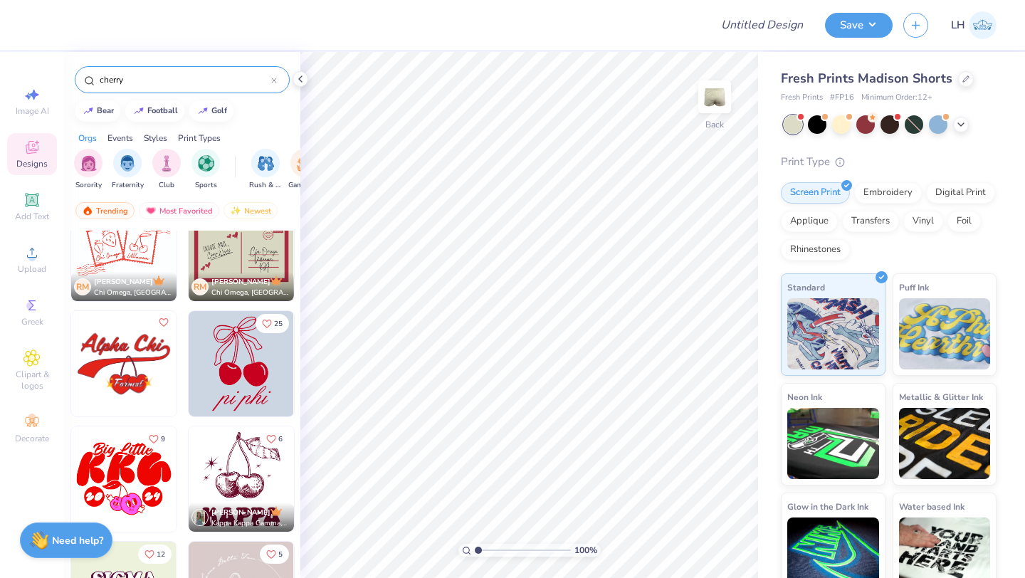
click at [241, 369] on img at bounding box center [241, 363] width 105 height 105
type input "6.01"
type input "2.41"
type input "3.87"
click at [686, 356] on div "100 % Back W 2.41 2.41 " H 3.87 3.87 " Y 6.01 6.01 " Center Middle Top Bottom" at bounding box center [529, 315] width 458 height 526
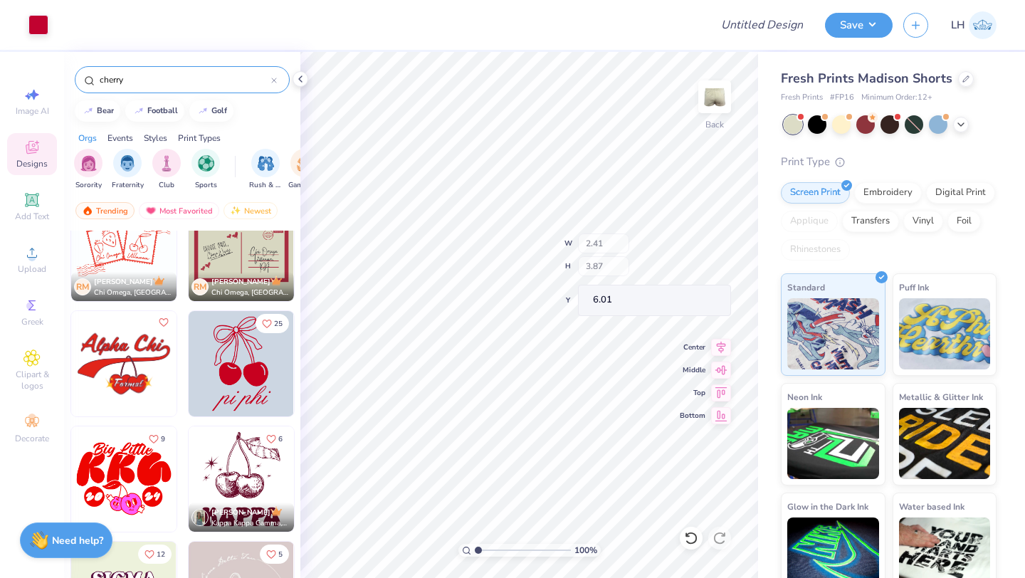
type input "3.49"
type input "3.71"
type input "6.11"
type input "6.07"
type input "3.02"
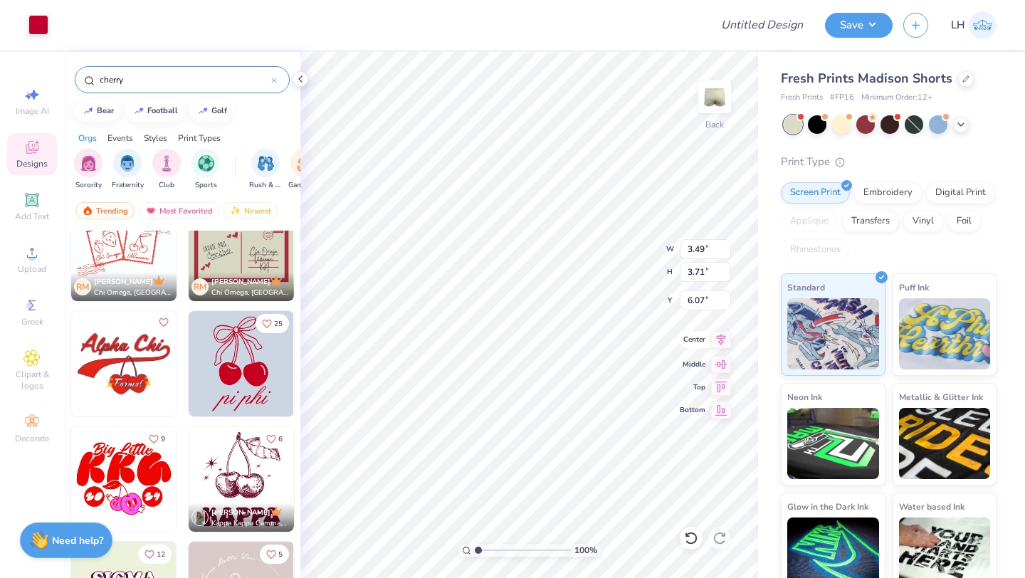
type input "4.20"
type input "5.88"
type input "2.71"
type input "4.09"
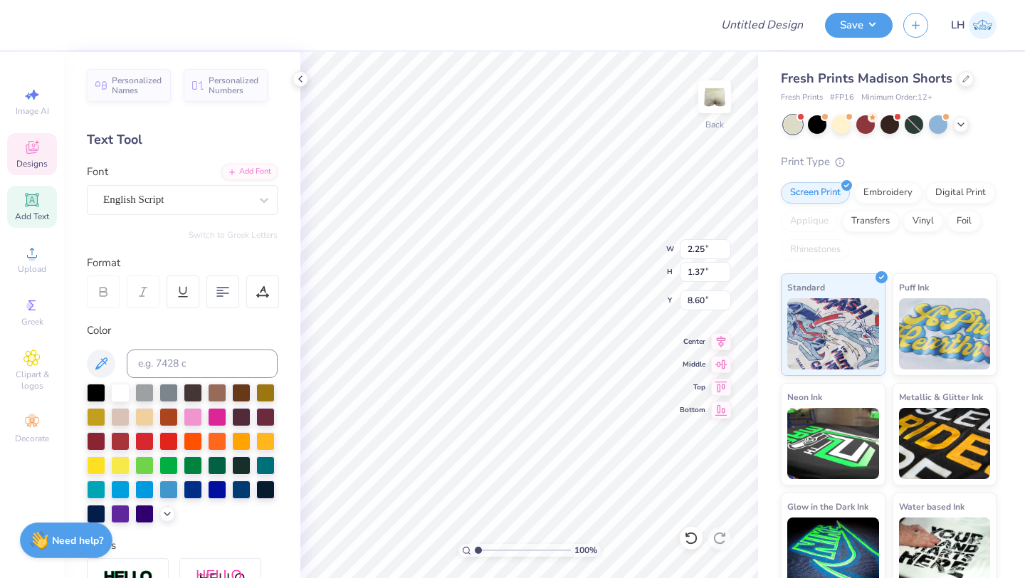
scroll to position [0, 0]
type textarea "p"
type textarea "ADPI"
type input "5.50"
type input "3.59"
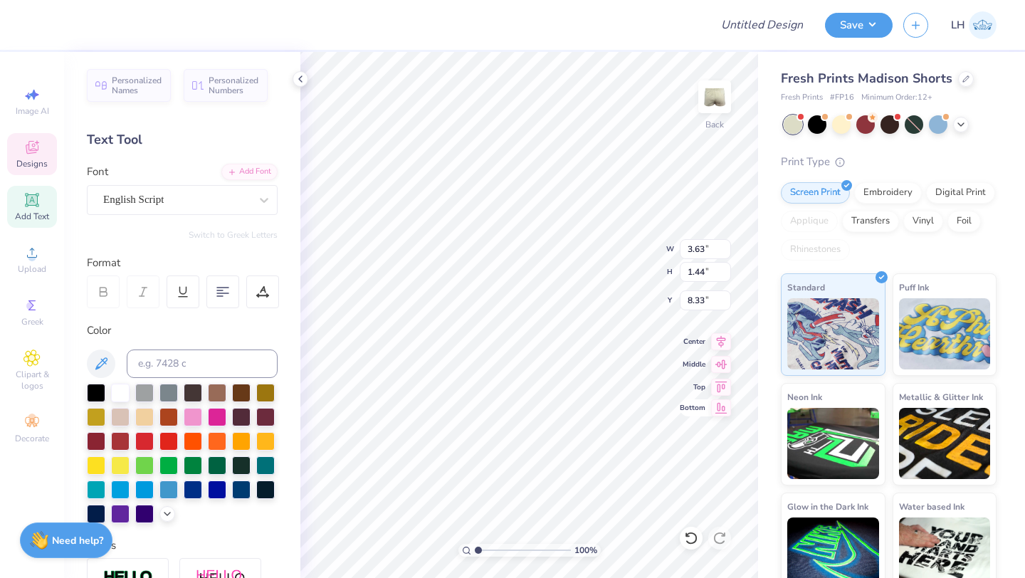
type input "1.54"
type input "8.29"
type input "2.48"
type input "2.93"
type input "5.50"
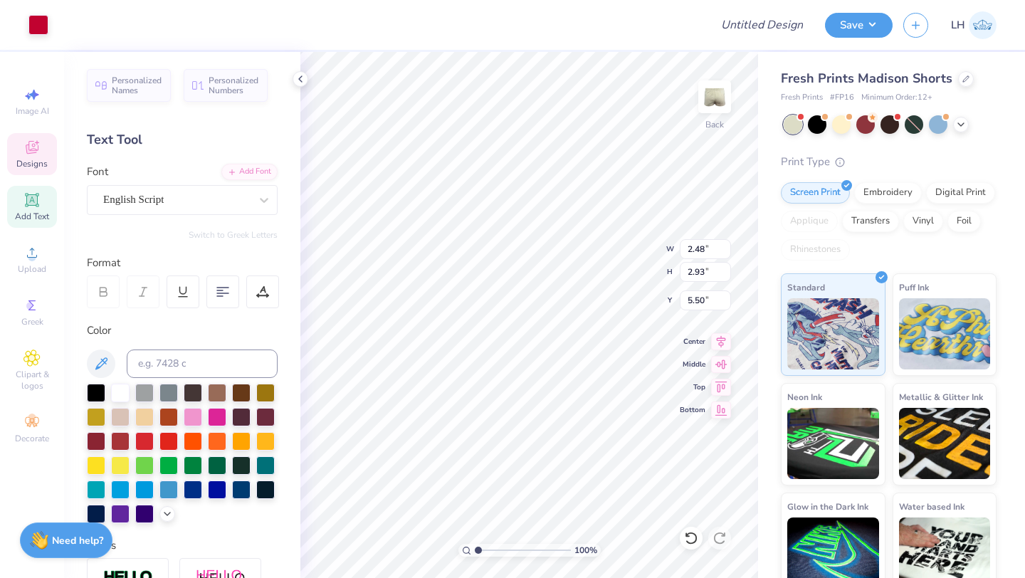
type input "2.52"
type input "2.94"
type input "5.50"
type input "3.28"
type input "1.40"
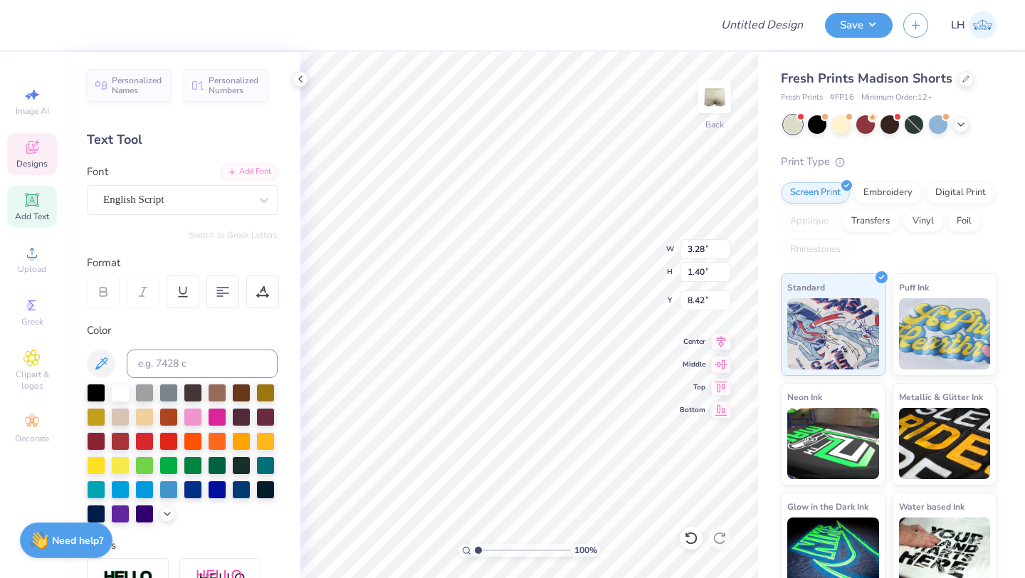
type input "8.44"
type input "2.52"
type input "2.94"
type input "5.50"
type input "5.68"
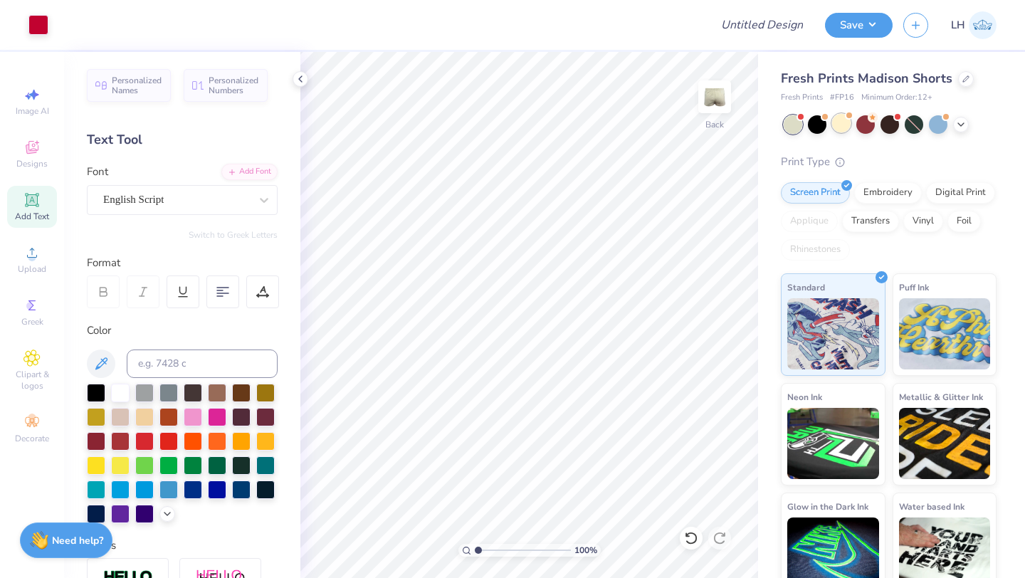
click at [842, 130] on div at bounding box center [841, 123] width 19 height 19
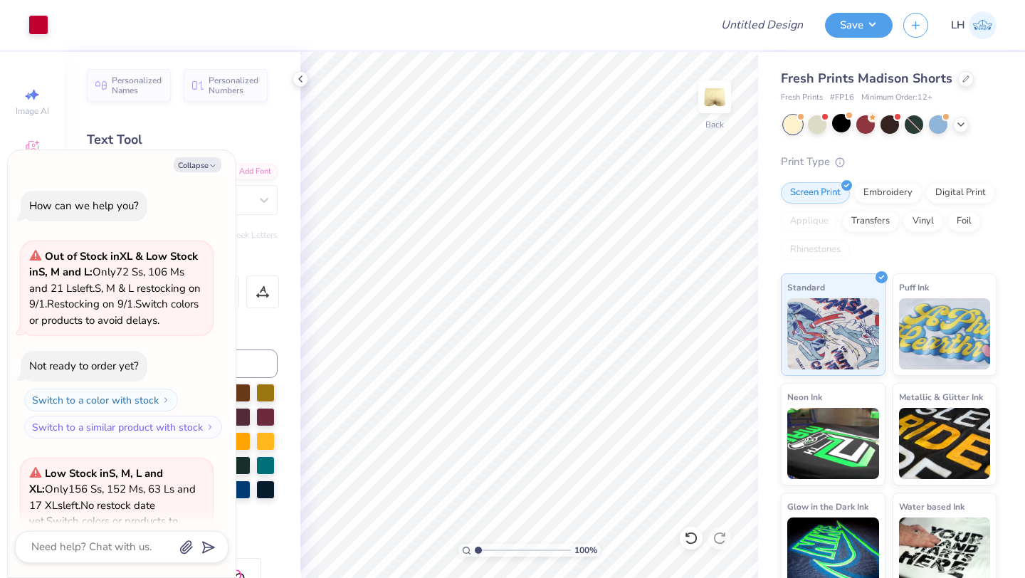
scroll to position [142, 0]
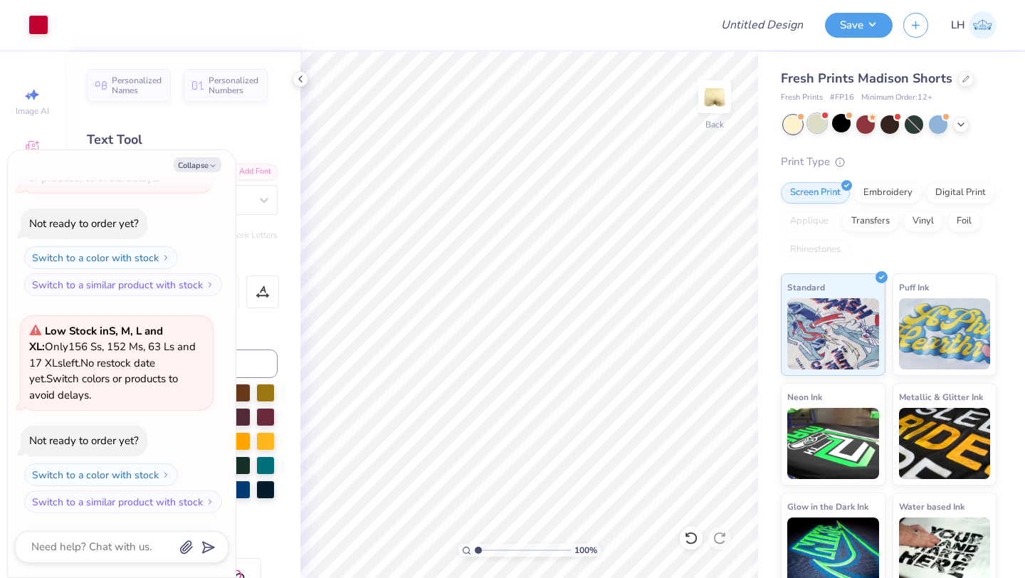
click at [812, 126] on div at bounding box center [817, 123] width 19 height 19
click at [962, 124] on icon at bounding box center [960, 122] width 11 height 11
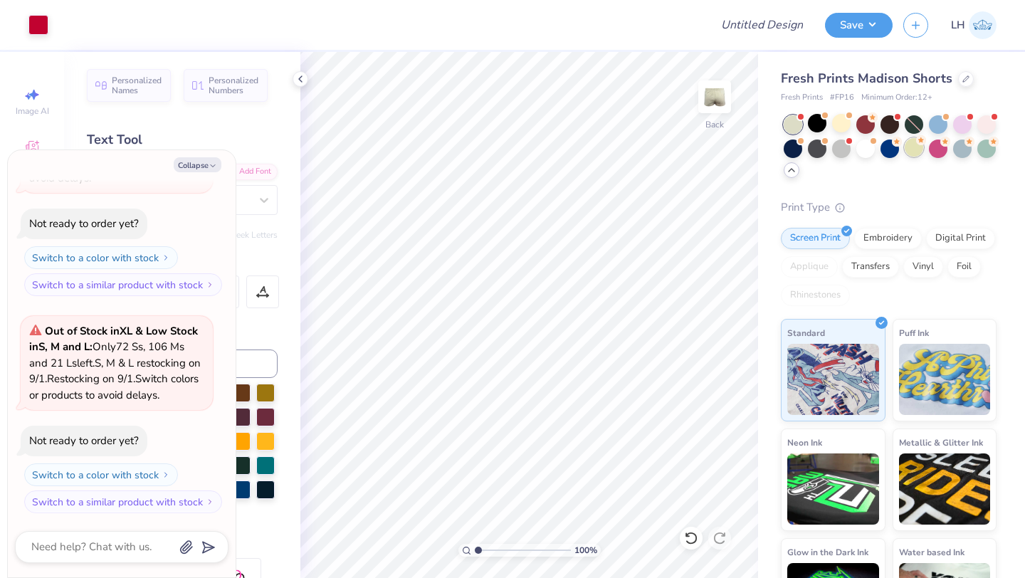
click at [915, 147] on div at bounding box center [914, 147] width 19 height 19
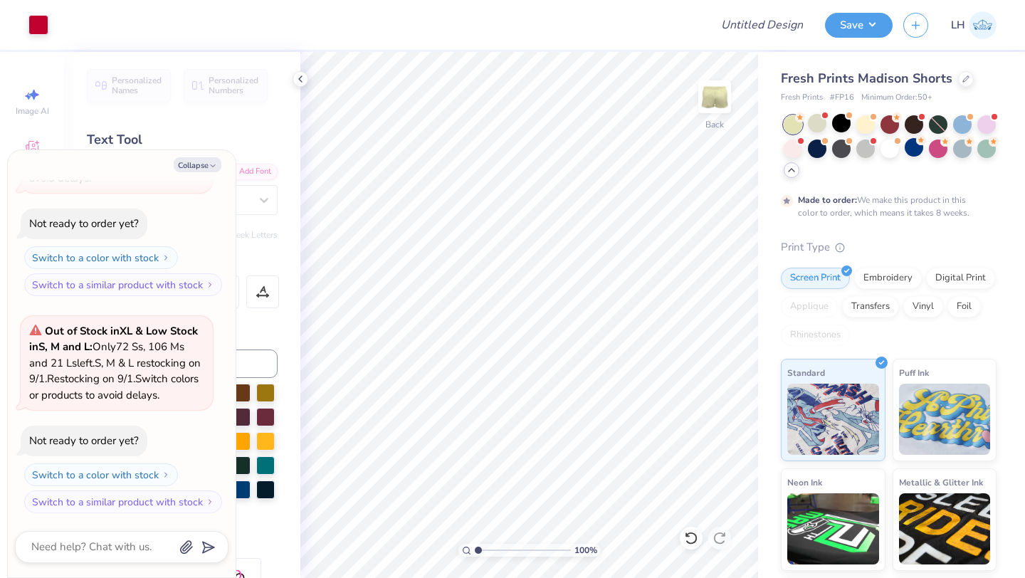
scroll to position [478, 0]
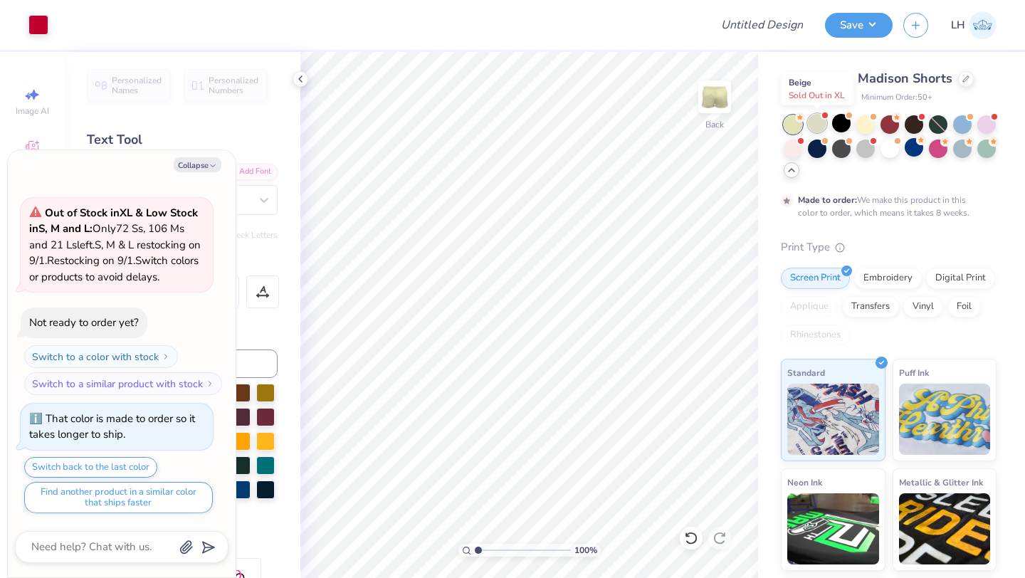
click at [817, 121] on div at bounding box center [817, 123] width 19 height 19
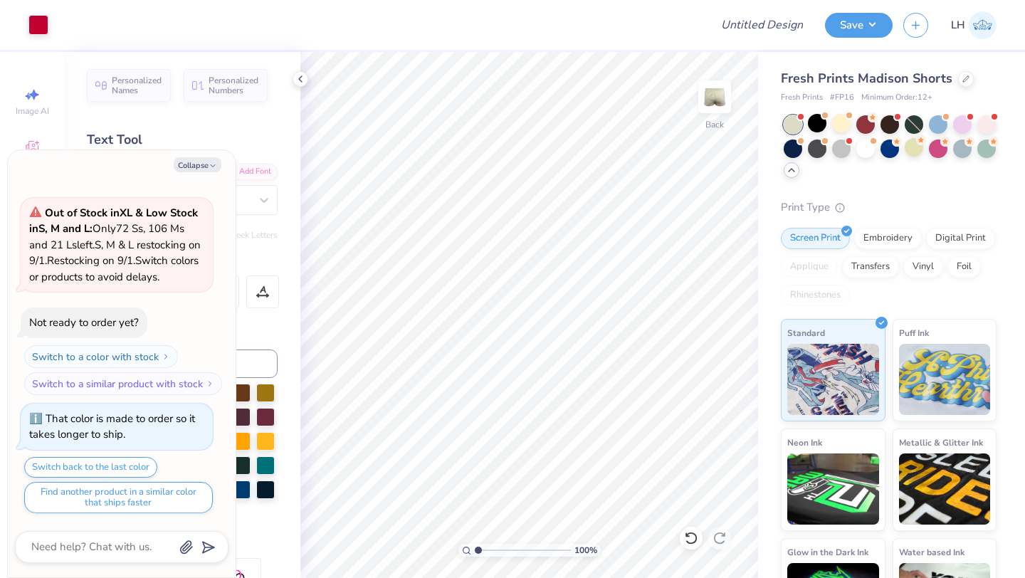
scroll to position [766, 0]
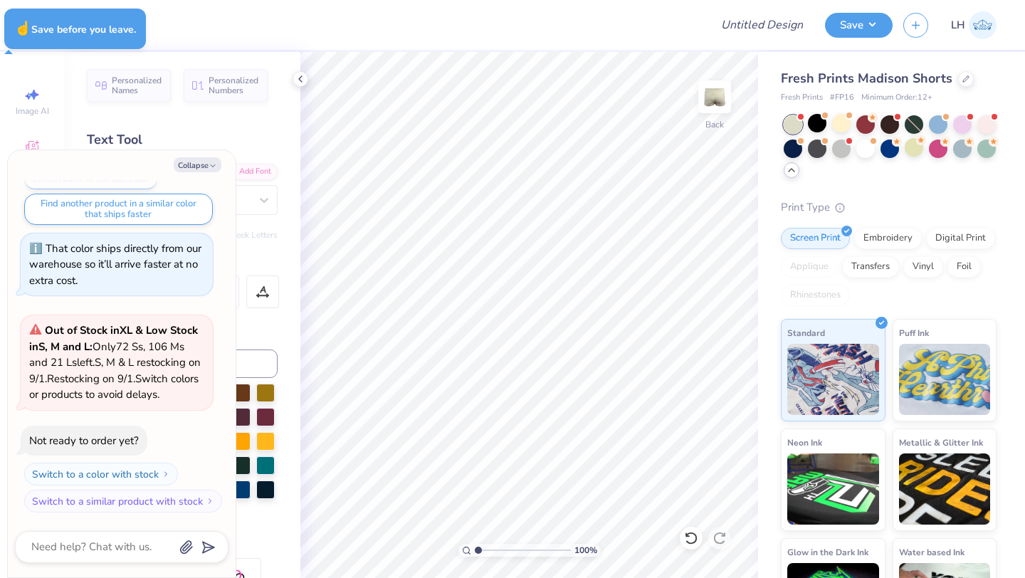
type textarea "x"
